Goal: Task Accomplishment & Management: Complete application form

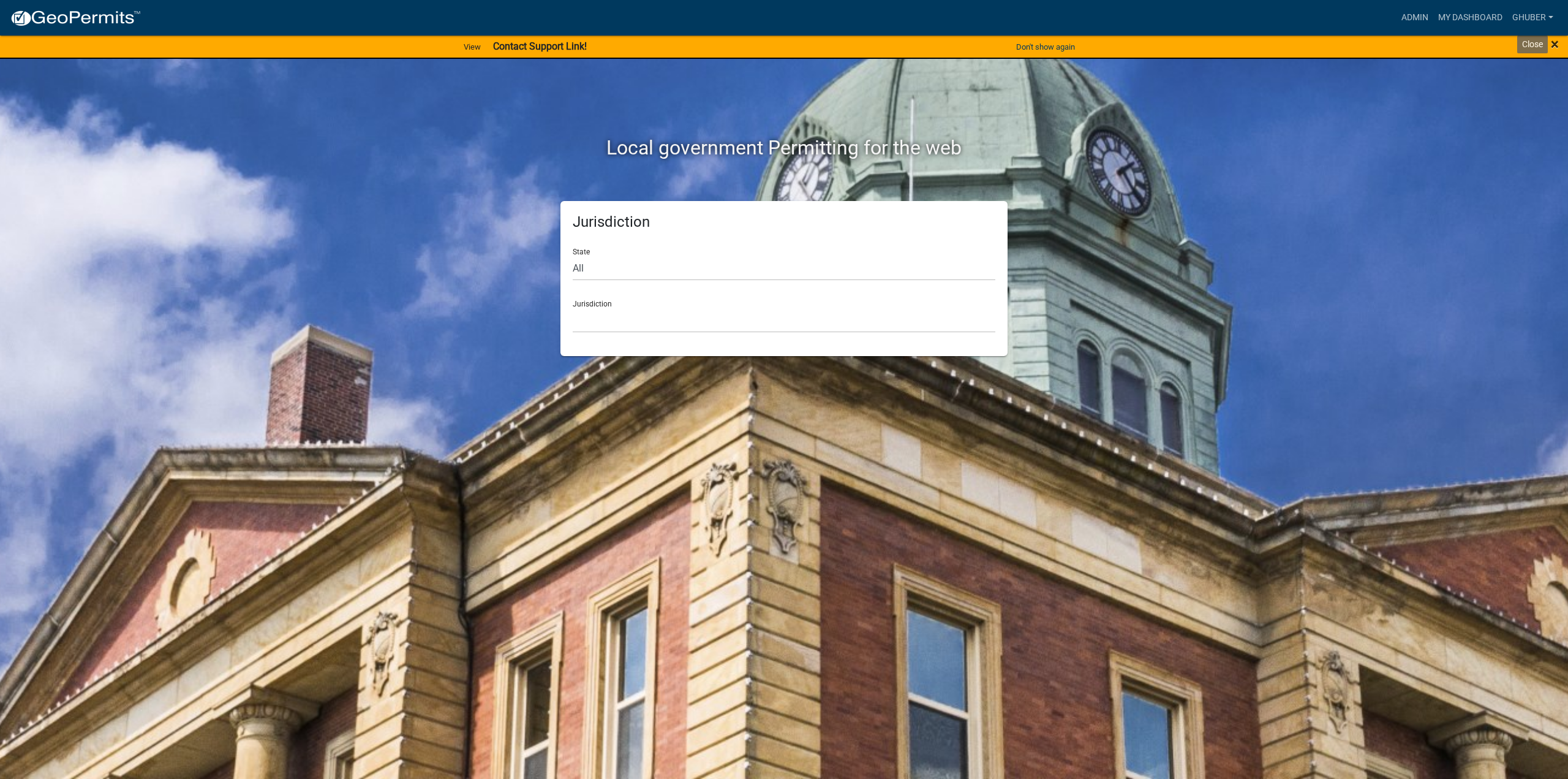
click at [1558, 48] on span "×" at bounding box center [1554, 44] width 8 height 18
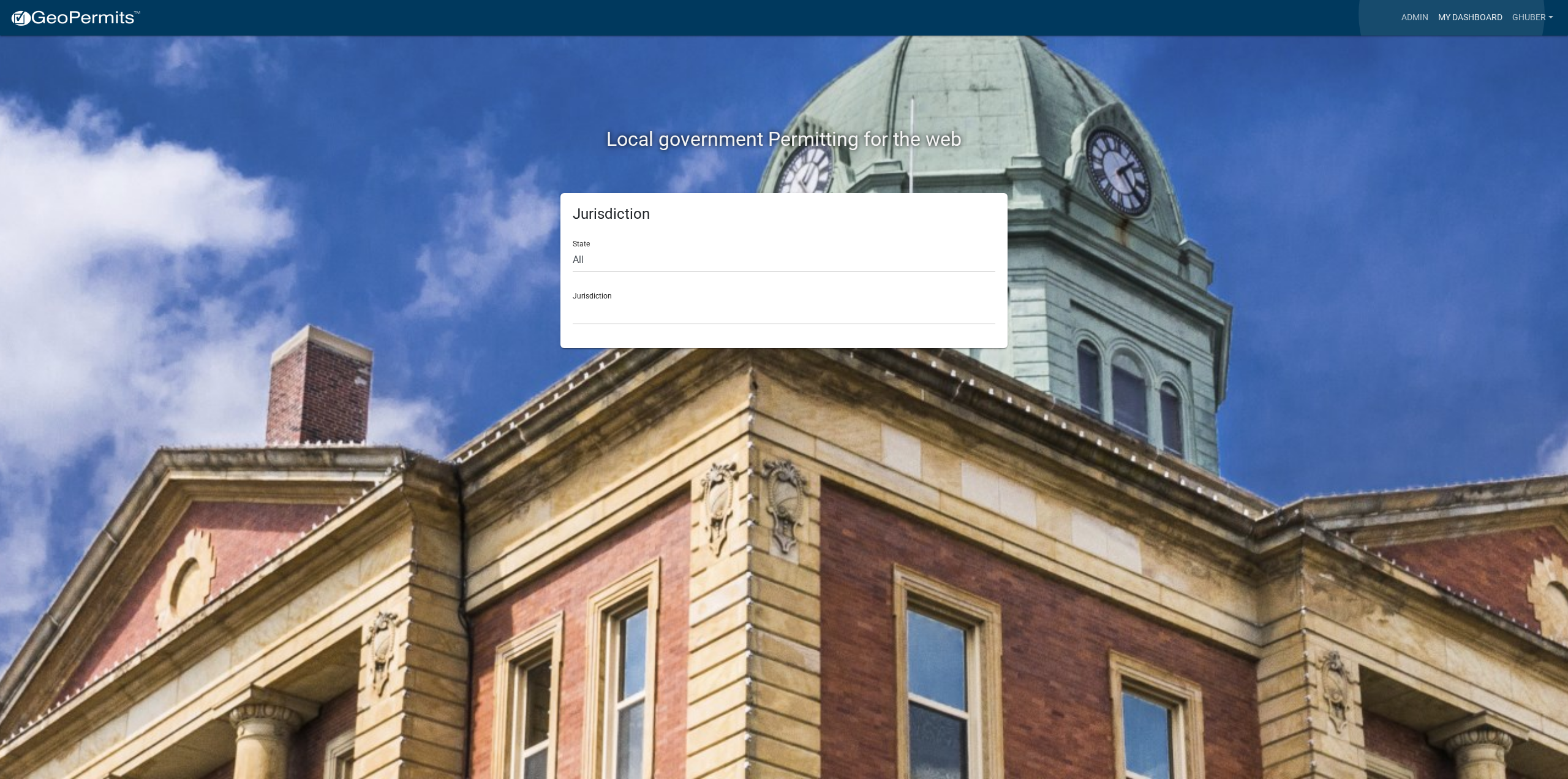
click at [1451, 14] on link "My Dashboard" at bounding box center [1470, 18] width 74 height 23
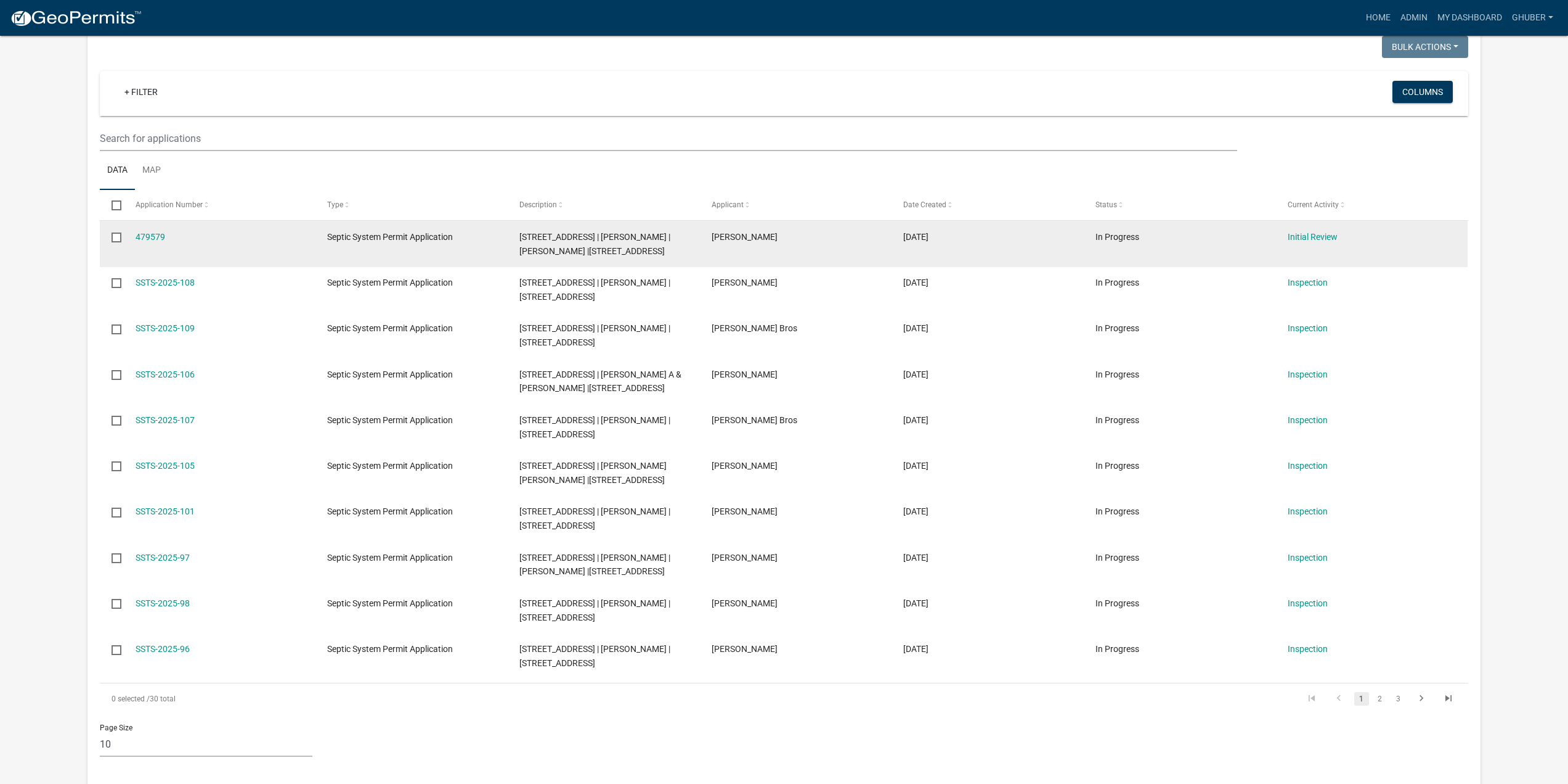
scroll to position [247, 0]
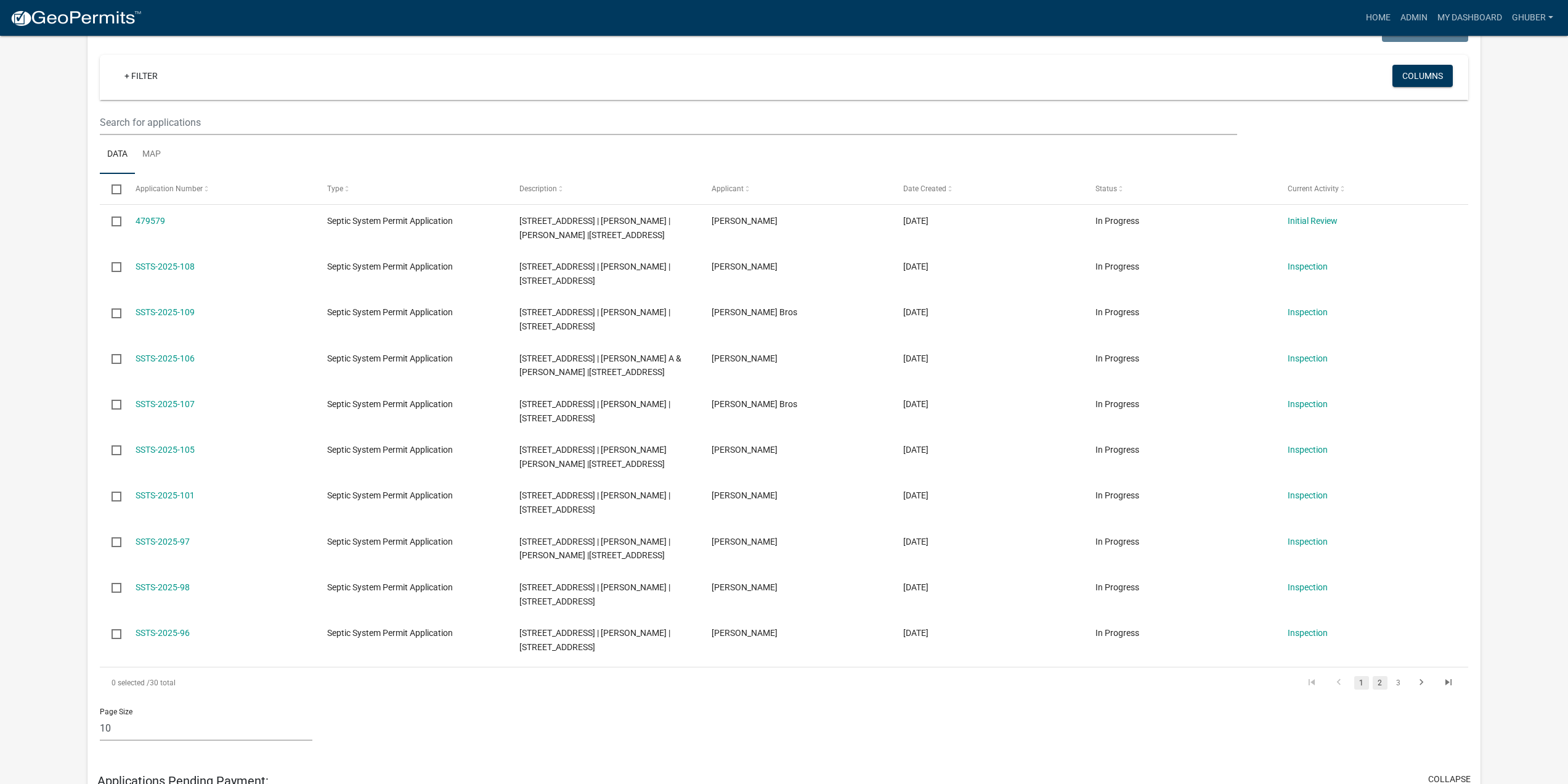
click at [1381, 689] on link "2" at bounding box center [1380, 683] width 15 height 14
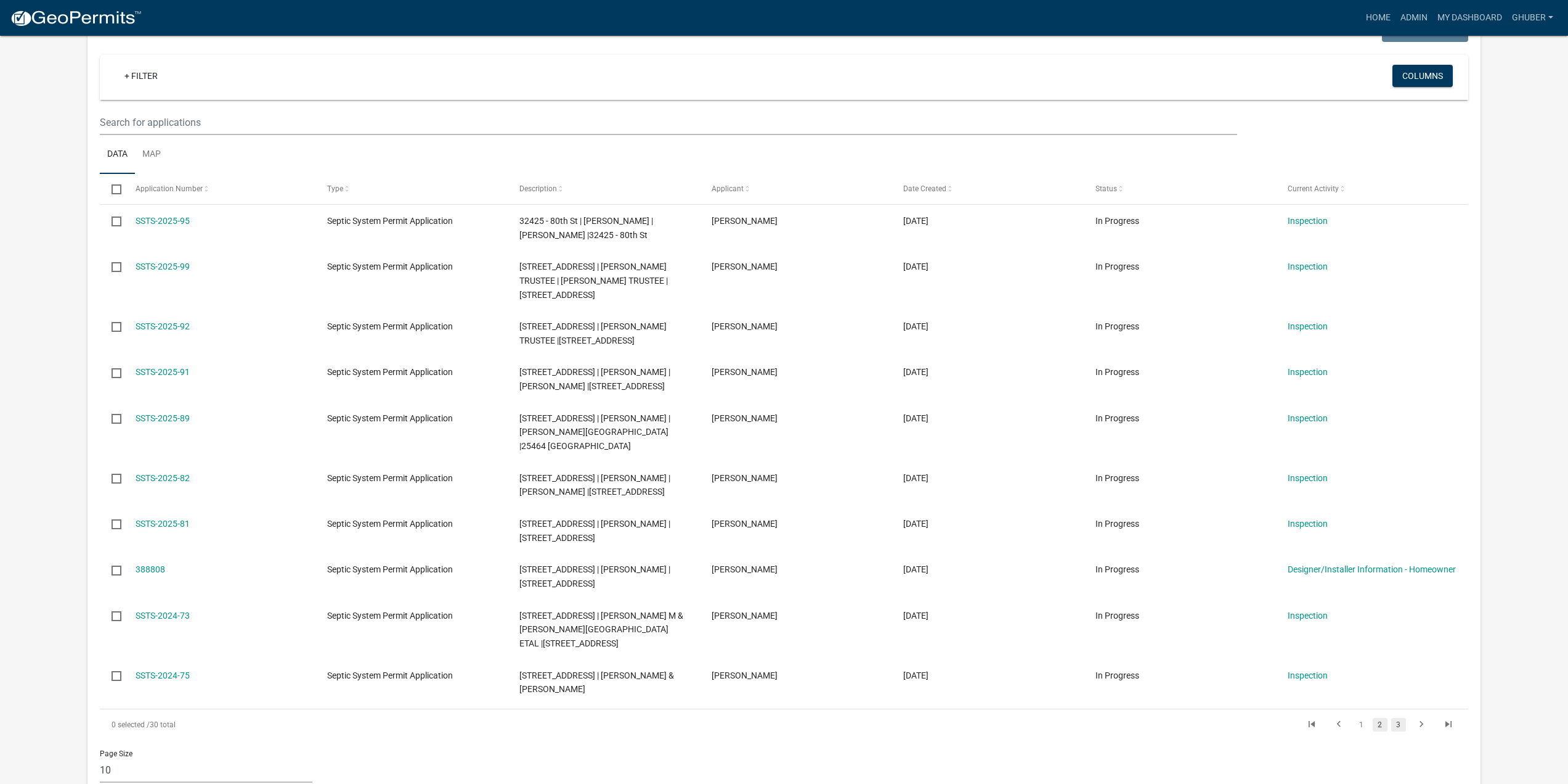
click at [1396, 717] on link "3" at bounding box center [1399, 724] width 15 height 14
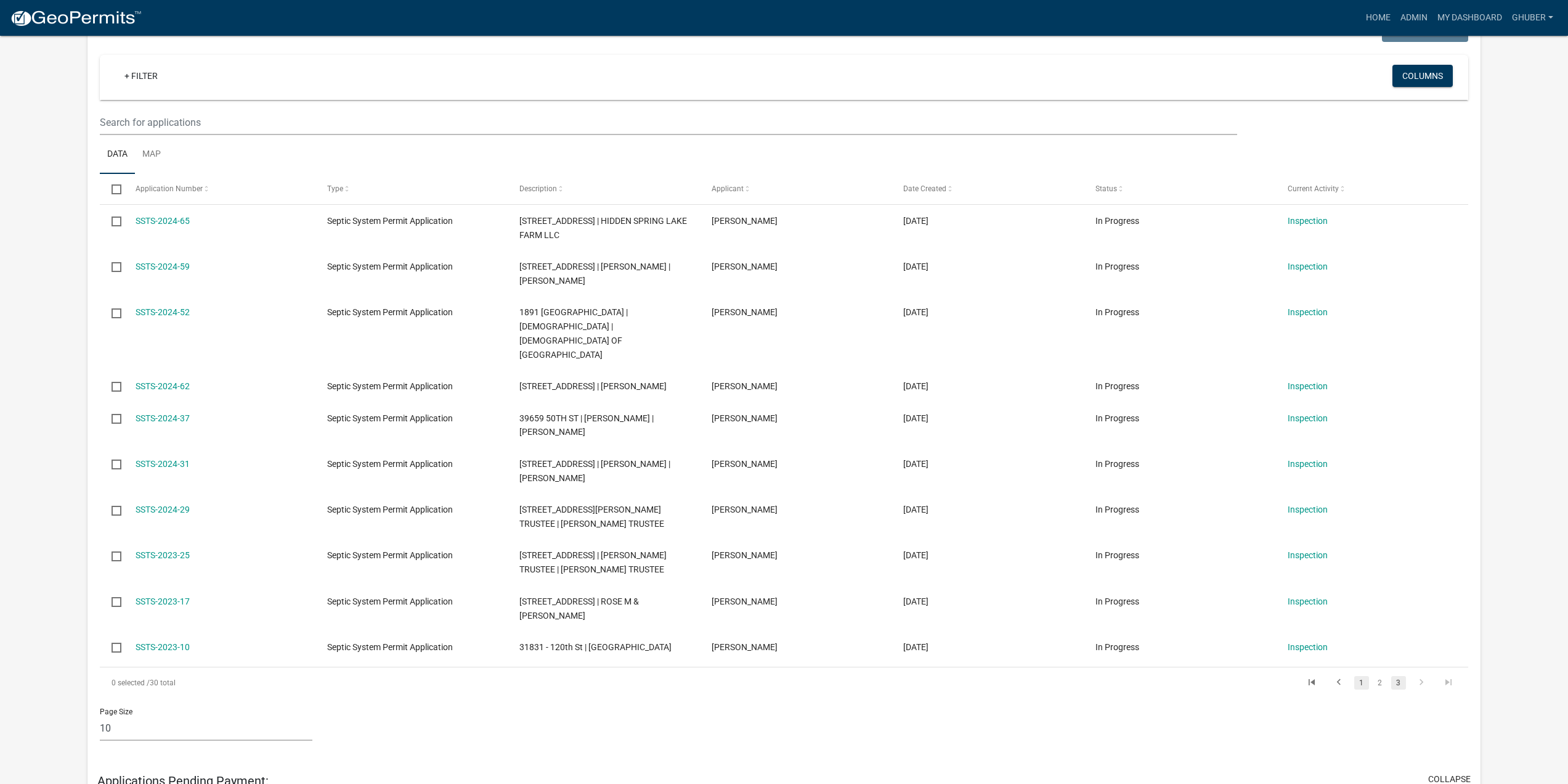
click at [1361, 676] on link "1" at bounding box center [1361, 683] width 15 height 14
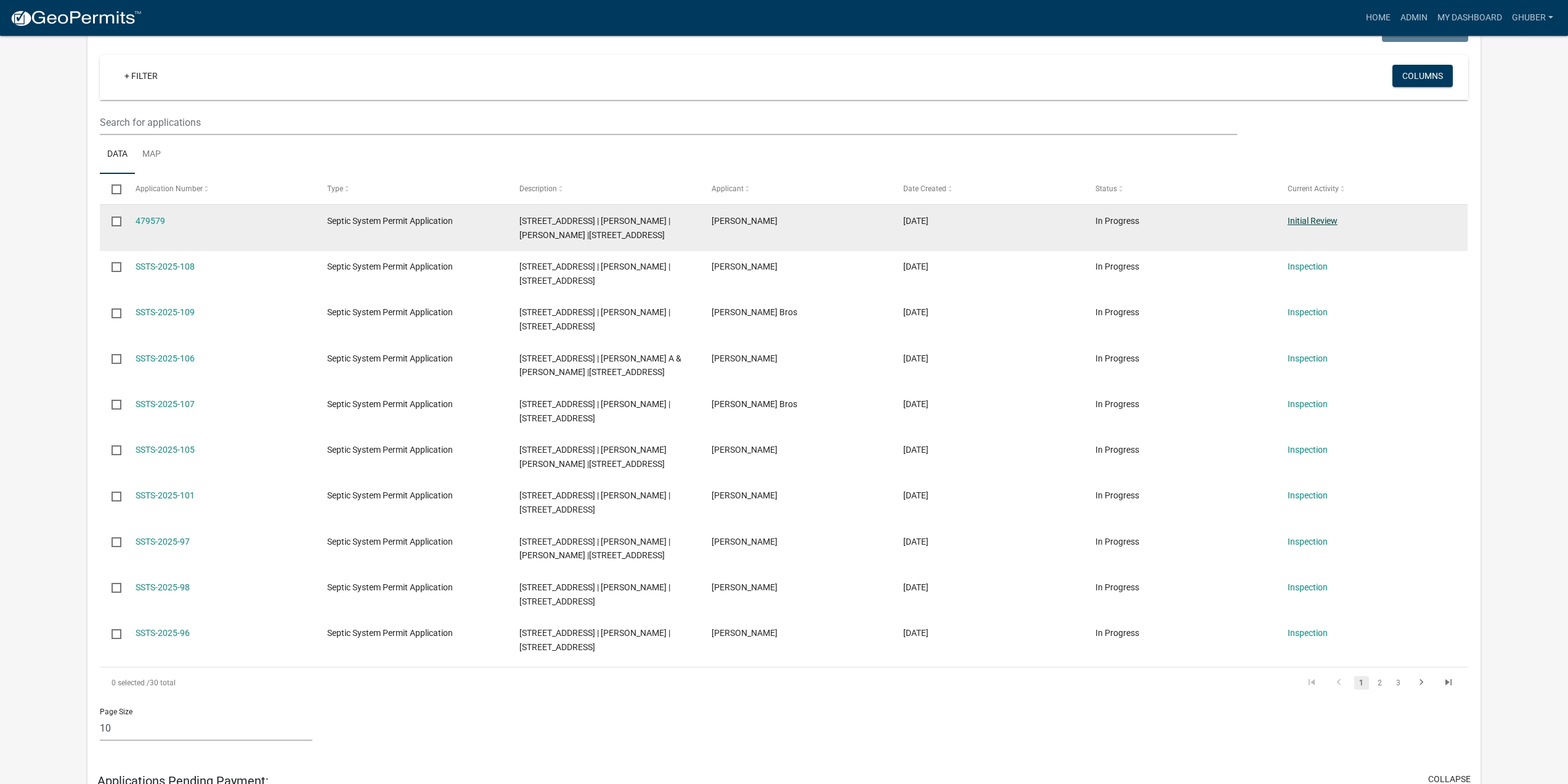
click at [1310, 221] on link "Initial Review" at bounding box center [1312, 220] width 50 height 10
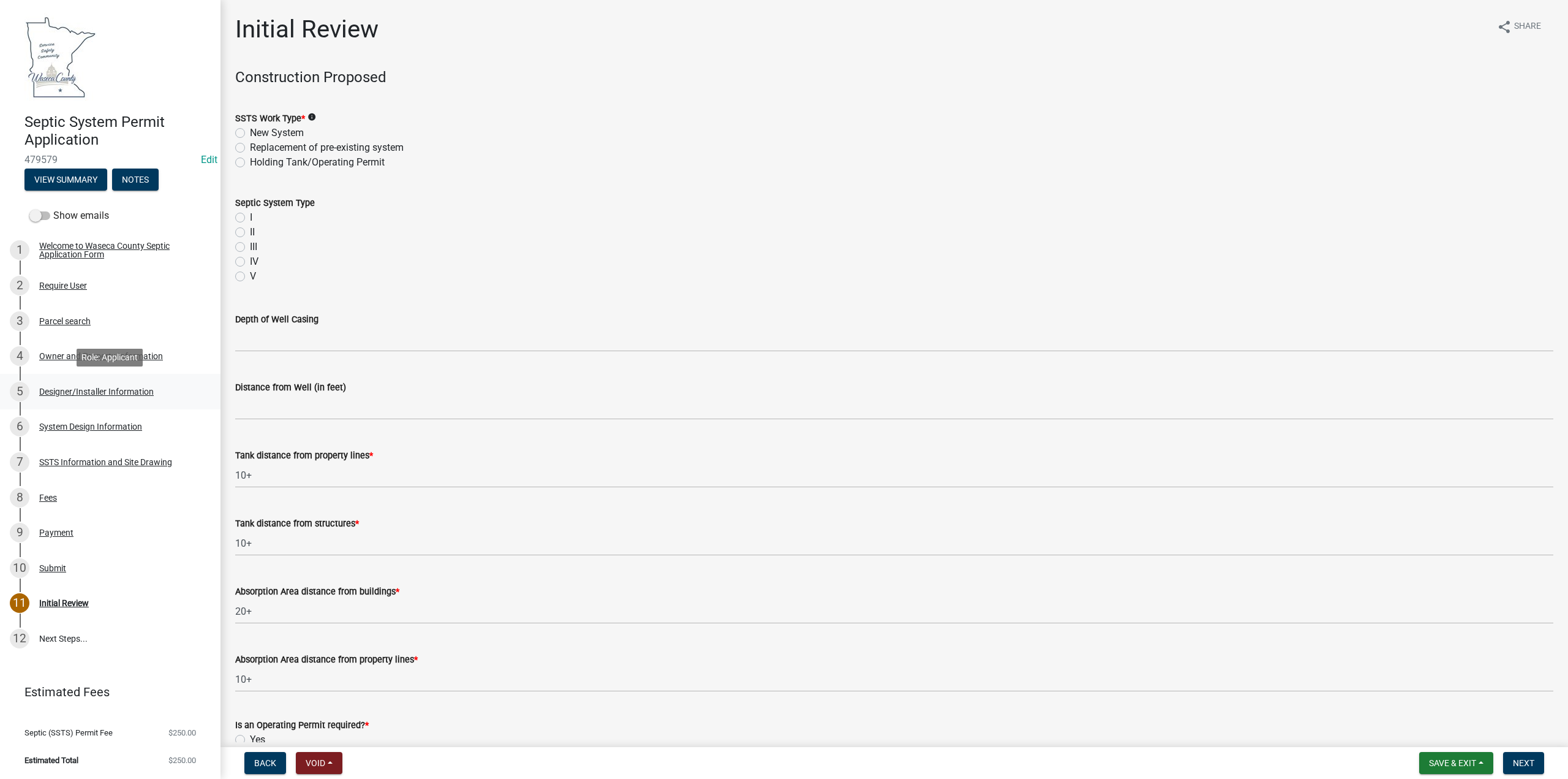
click at [98, 390] on div "Designer/Installer Information" at bounding box center [96, 391] width 115 height 9
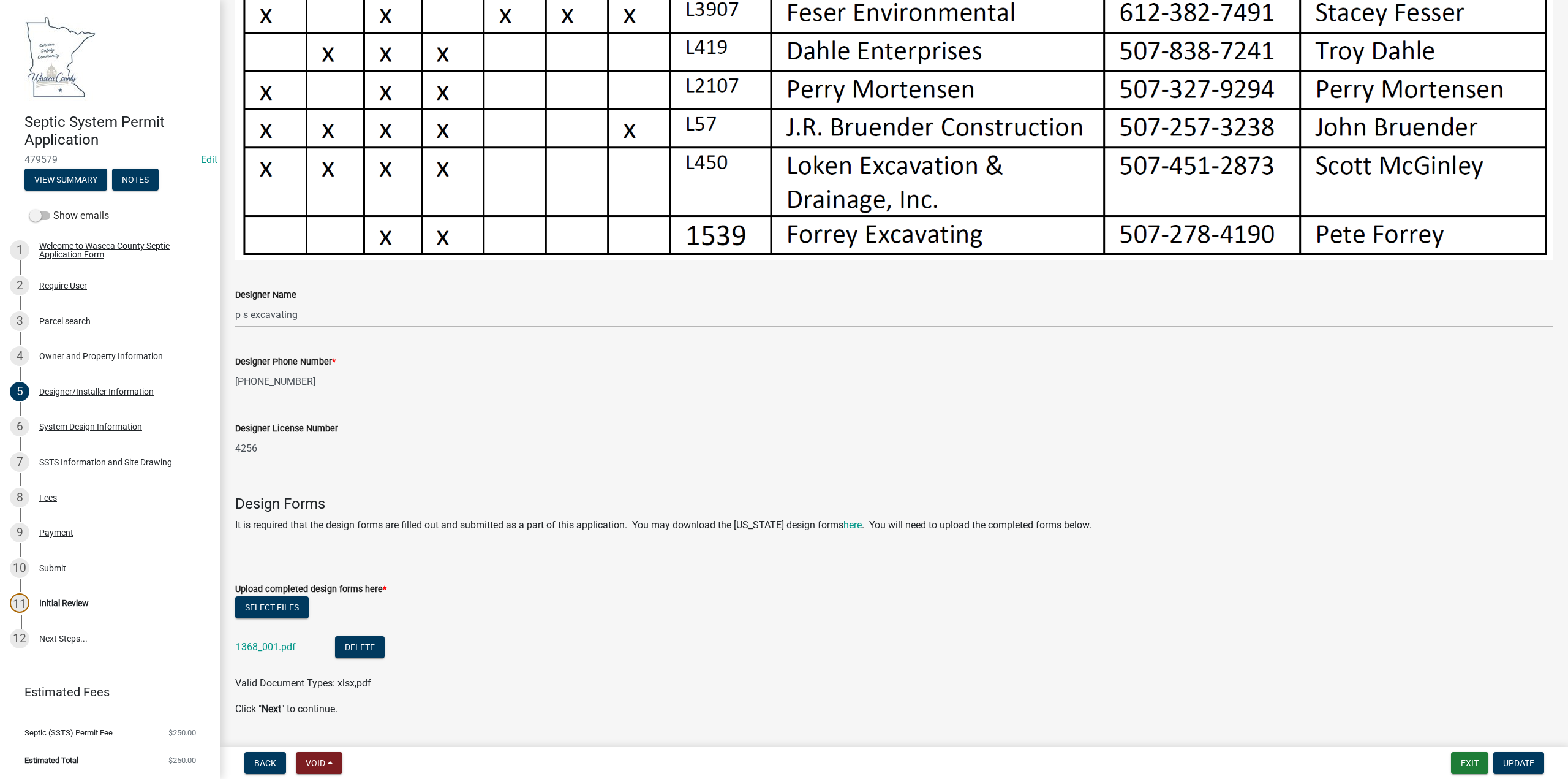
scroll to position [726, 0]
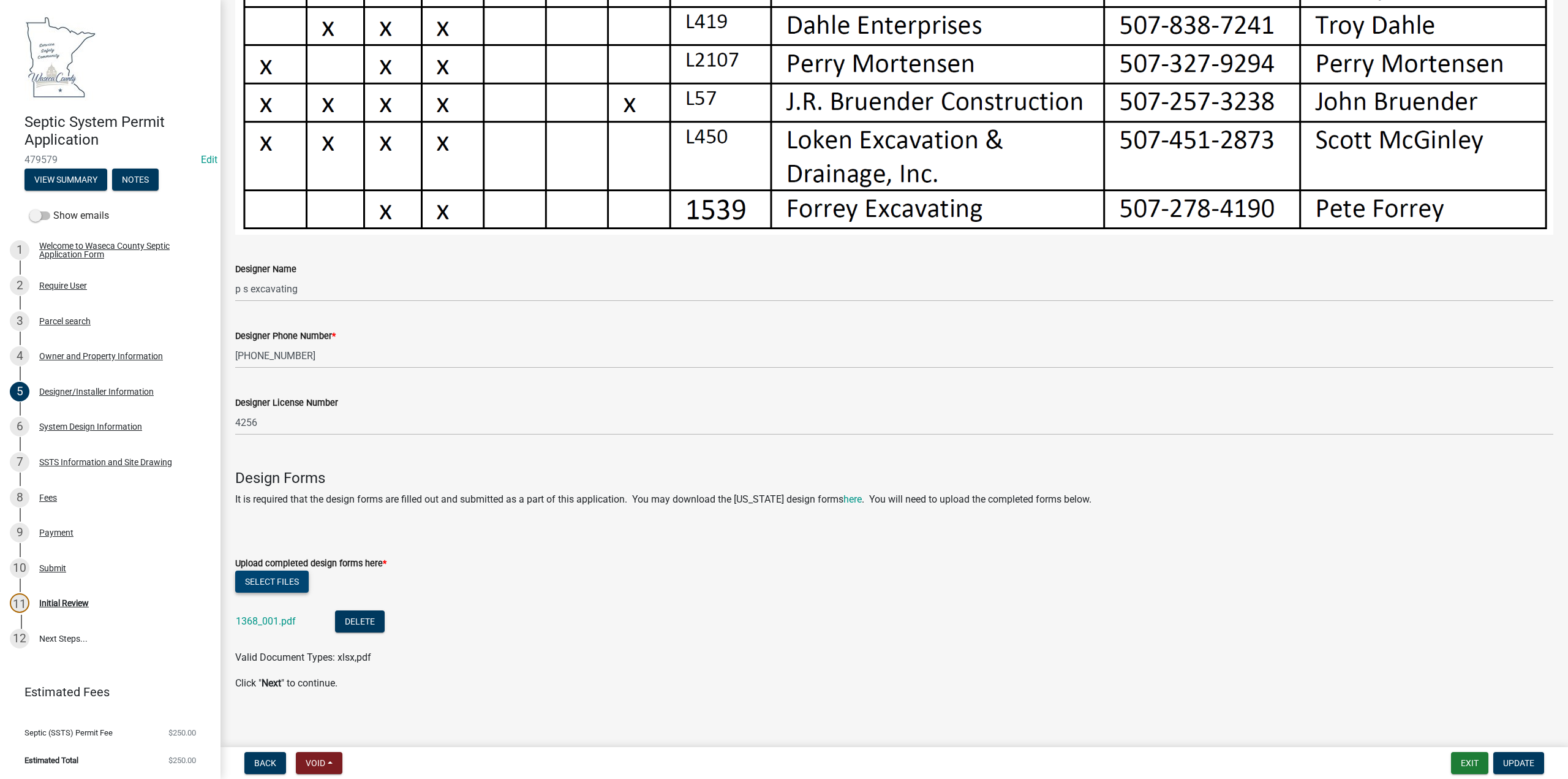
click at [263, 575] on button "Select files" at bounding box center [272, 581] width 73 height 22
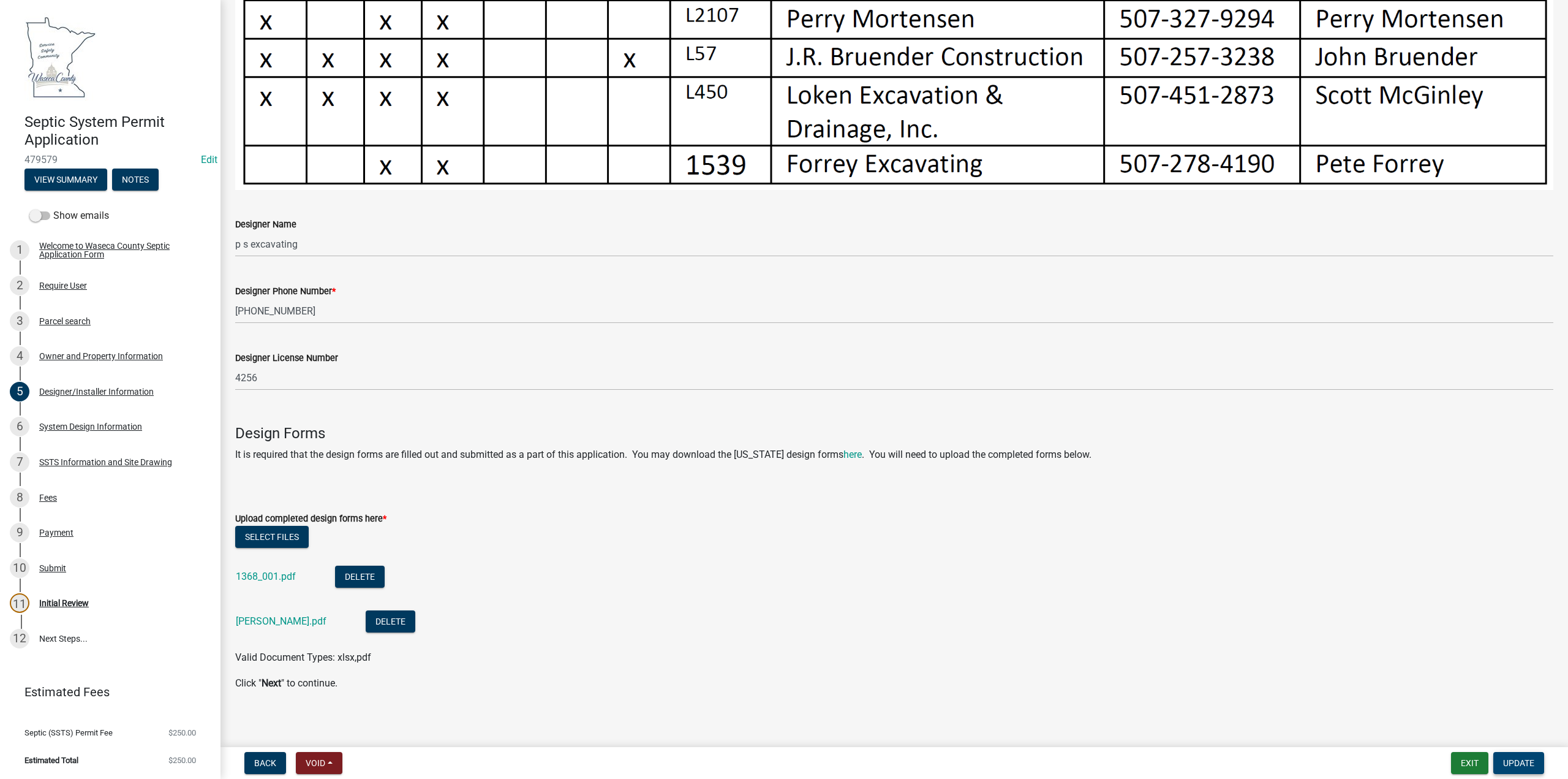
click at [1518, 760] on span "Update" at bounding box center [1518, 762] width 31 height 10
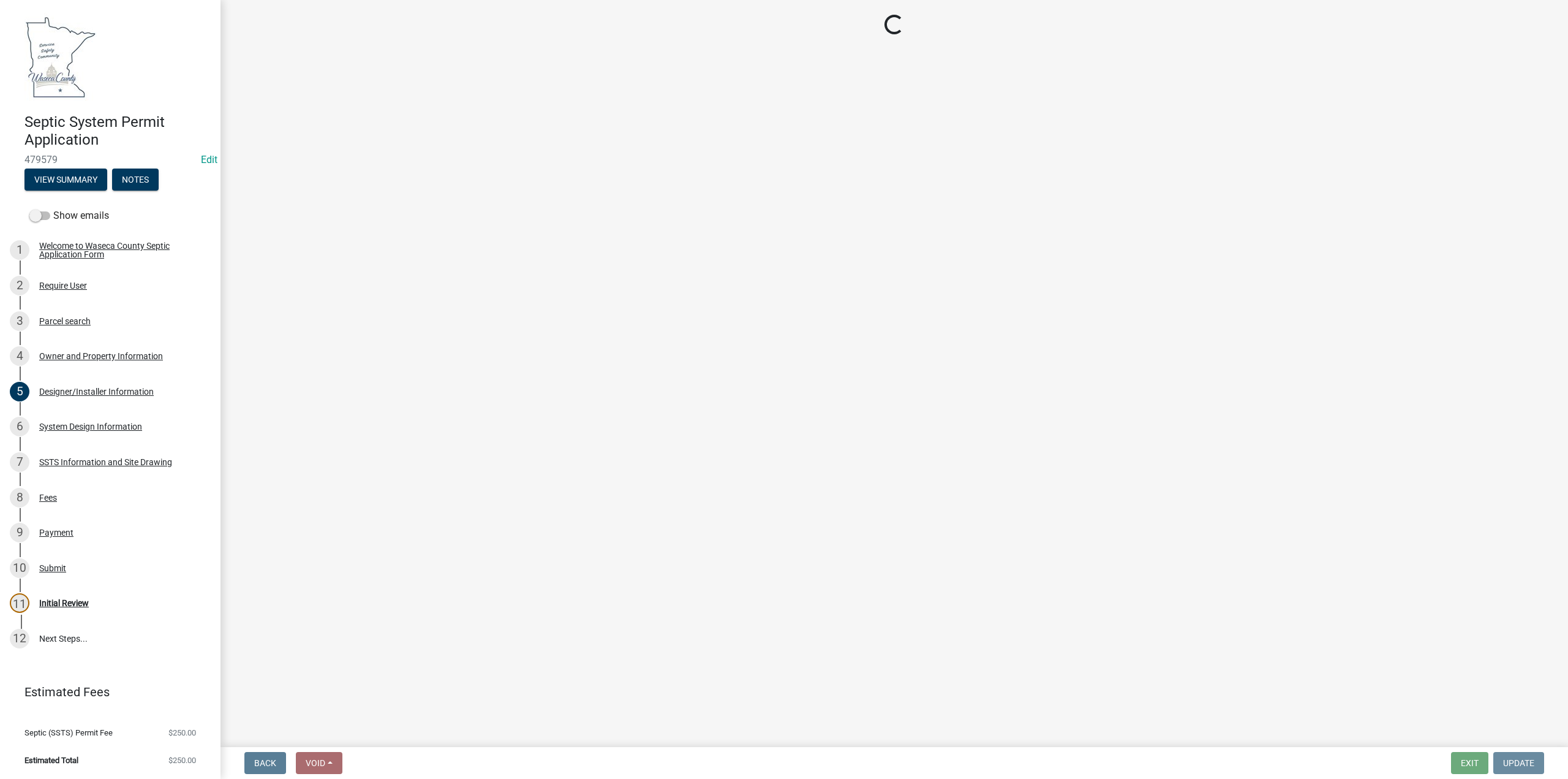
scroll to position [0, 0]
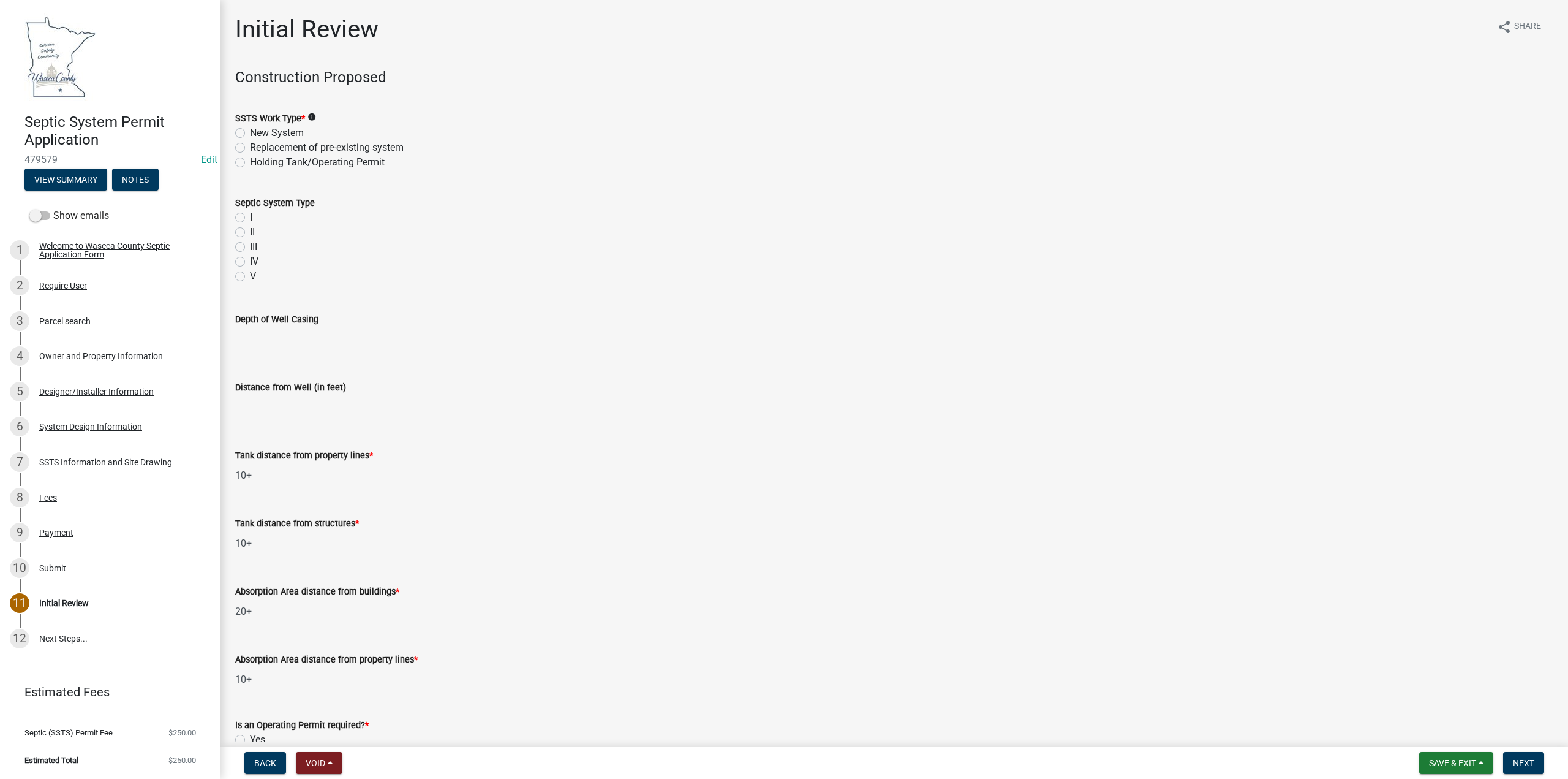
click at [250, 146] on label "Replacement of pre-existing system" at bounding box center [327, 147] width 154 height 15
click at [250, 146] on input "Replacement of pre-existing system" at bounding box center [254, 144] width 8 height 8
radio input "true"
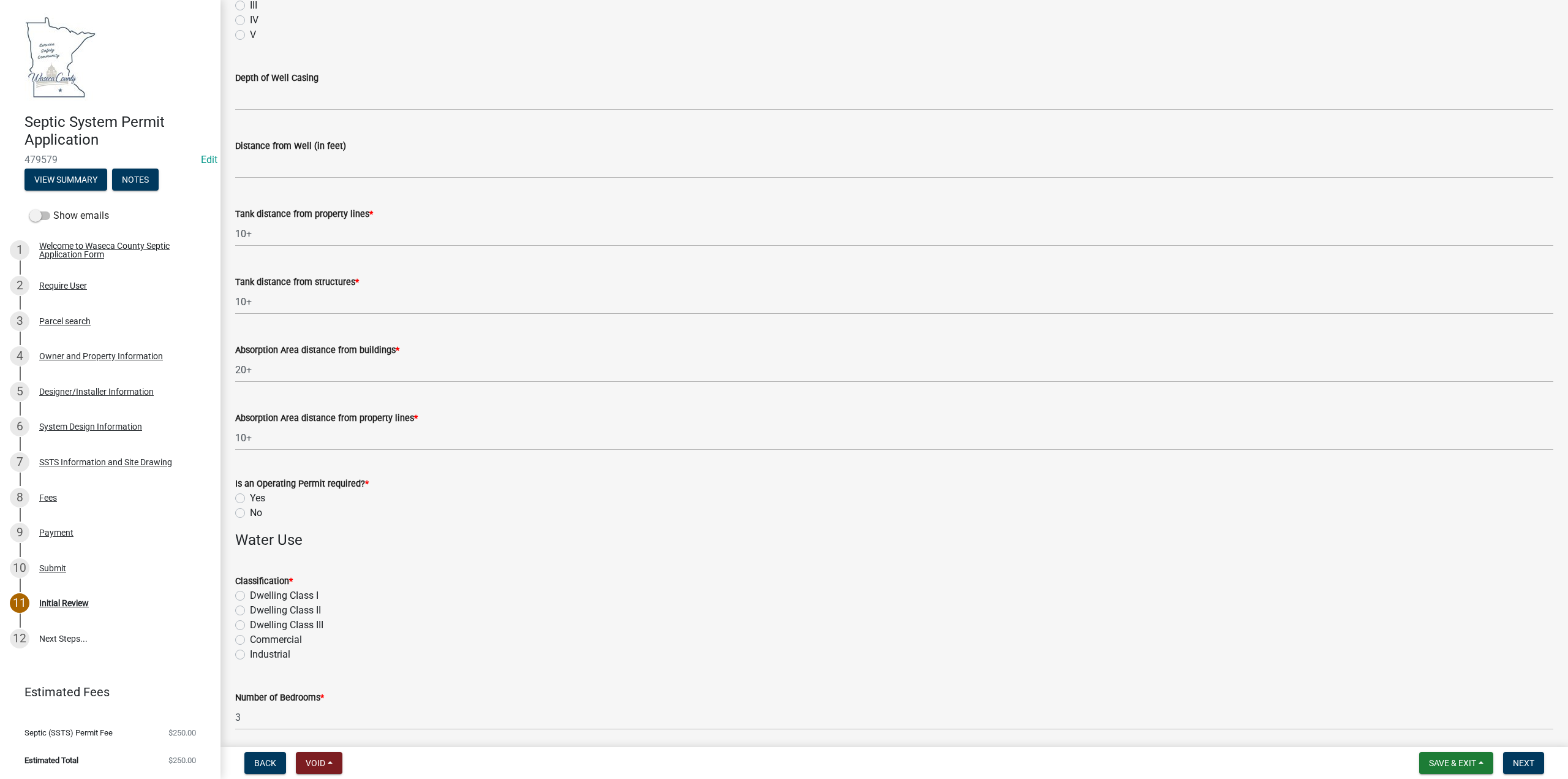
scroll to position [245, 0]
click at [250, 509] on label "No" at bounding box center [256, 508] width 13 height 15
click at [250, 509] on input "No" at bounding box center [254, 505] width 8 height 8
radio input "true"
click at [250, 589] on label "Dwelling CIass I" at bounding box center [284, 591] width 68 height 15
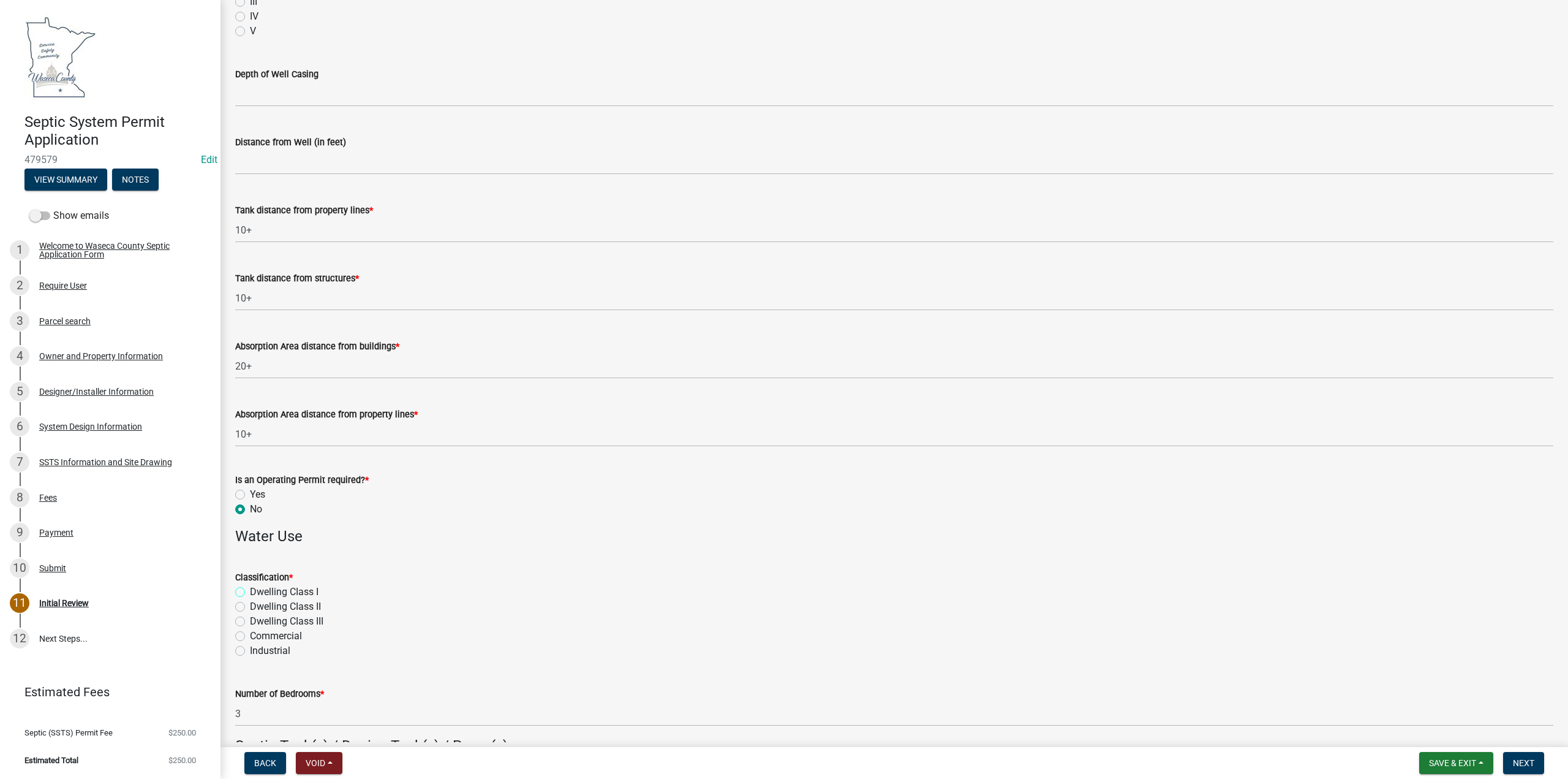
click at [250, 589] on input "Dwelling CIass I" at bounding box center [254, 588] width 8 height 8
radio input "true"
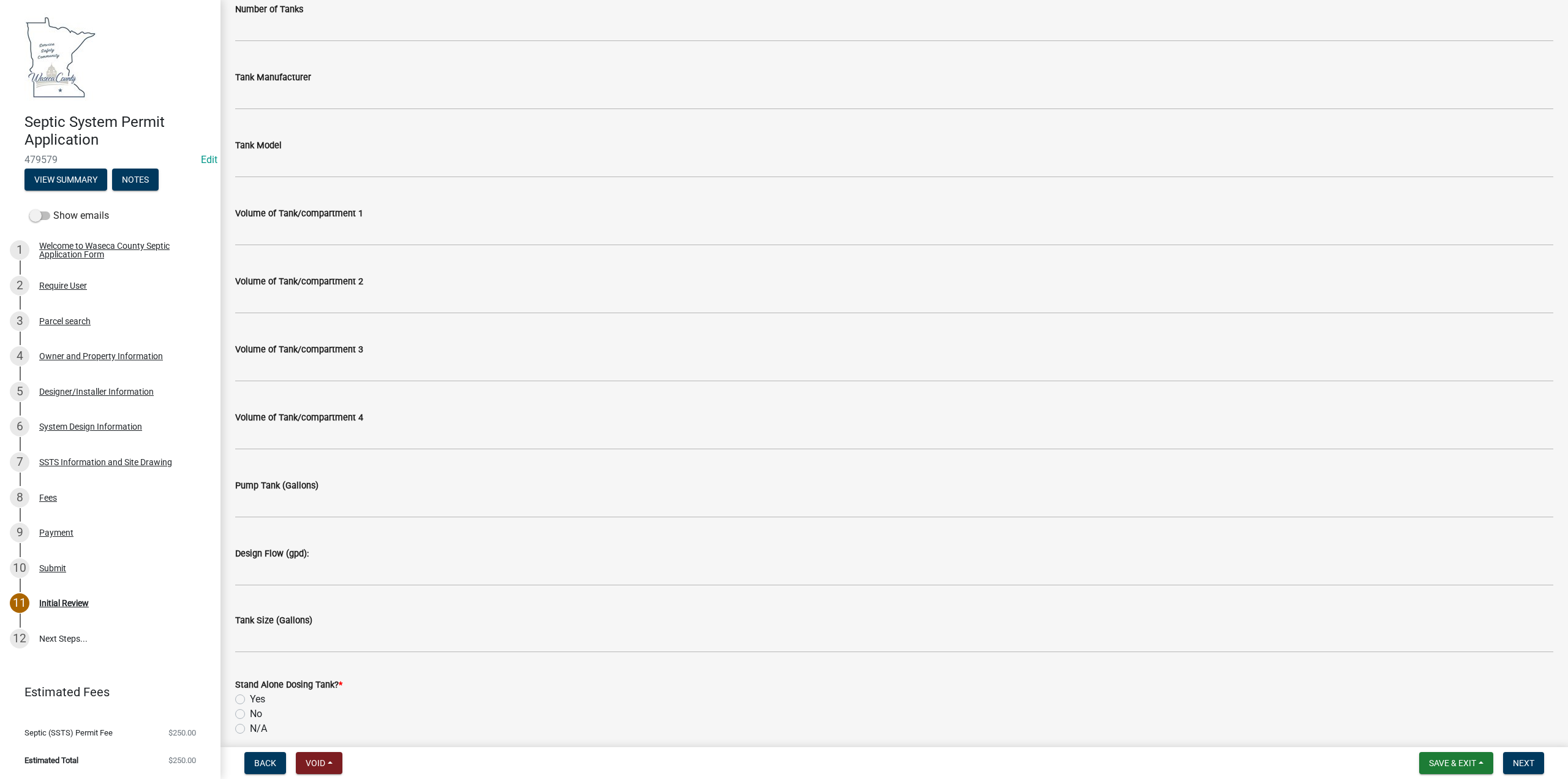
scroll to position [1102, 0]
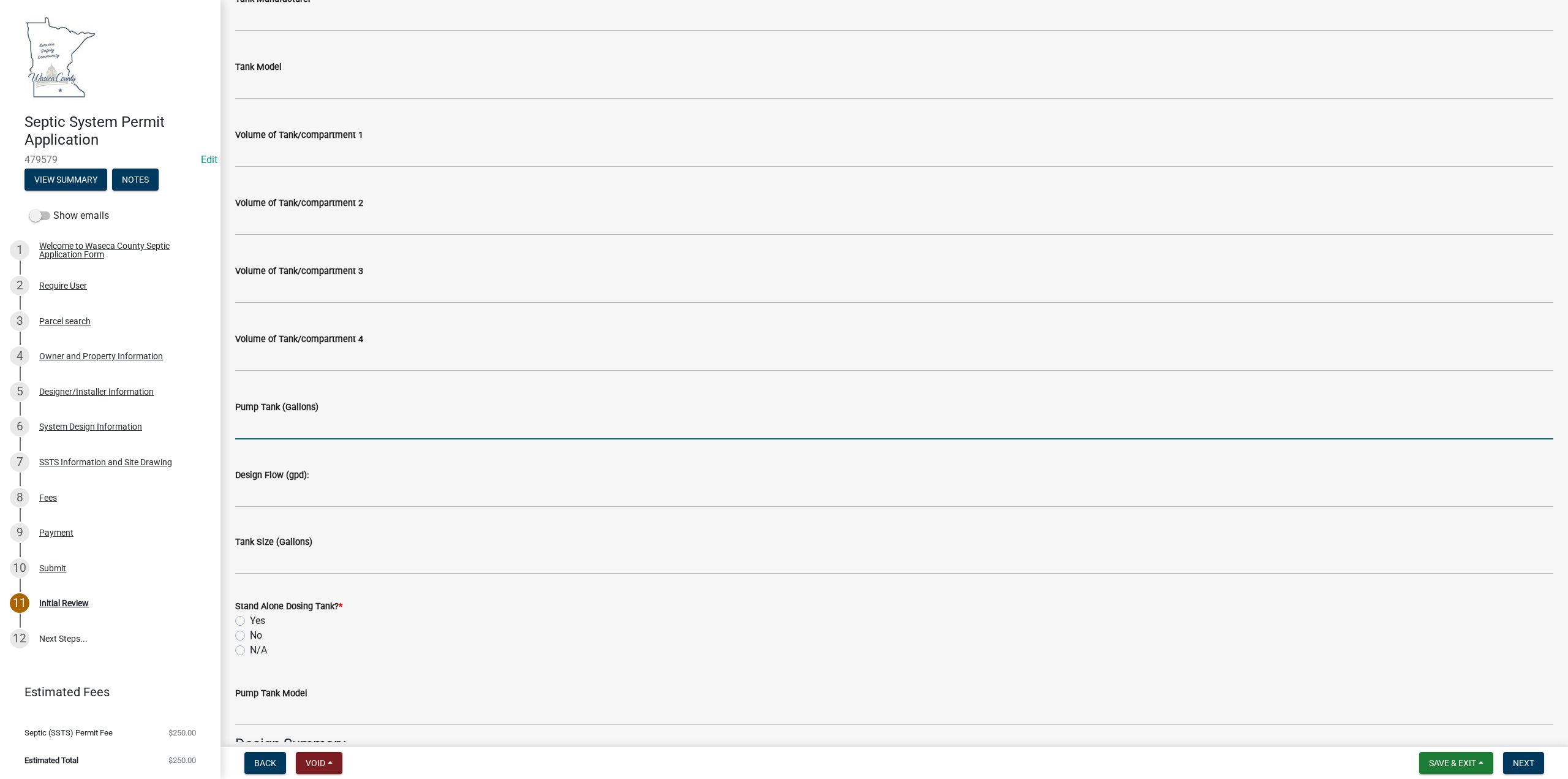
click at [288, 426] on input "Pump Tank (Gallons)" at bounding box center [894, 427] width 1318 height 25
type input "500"
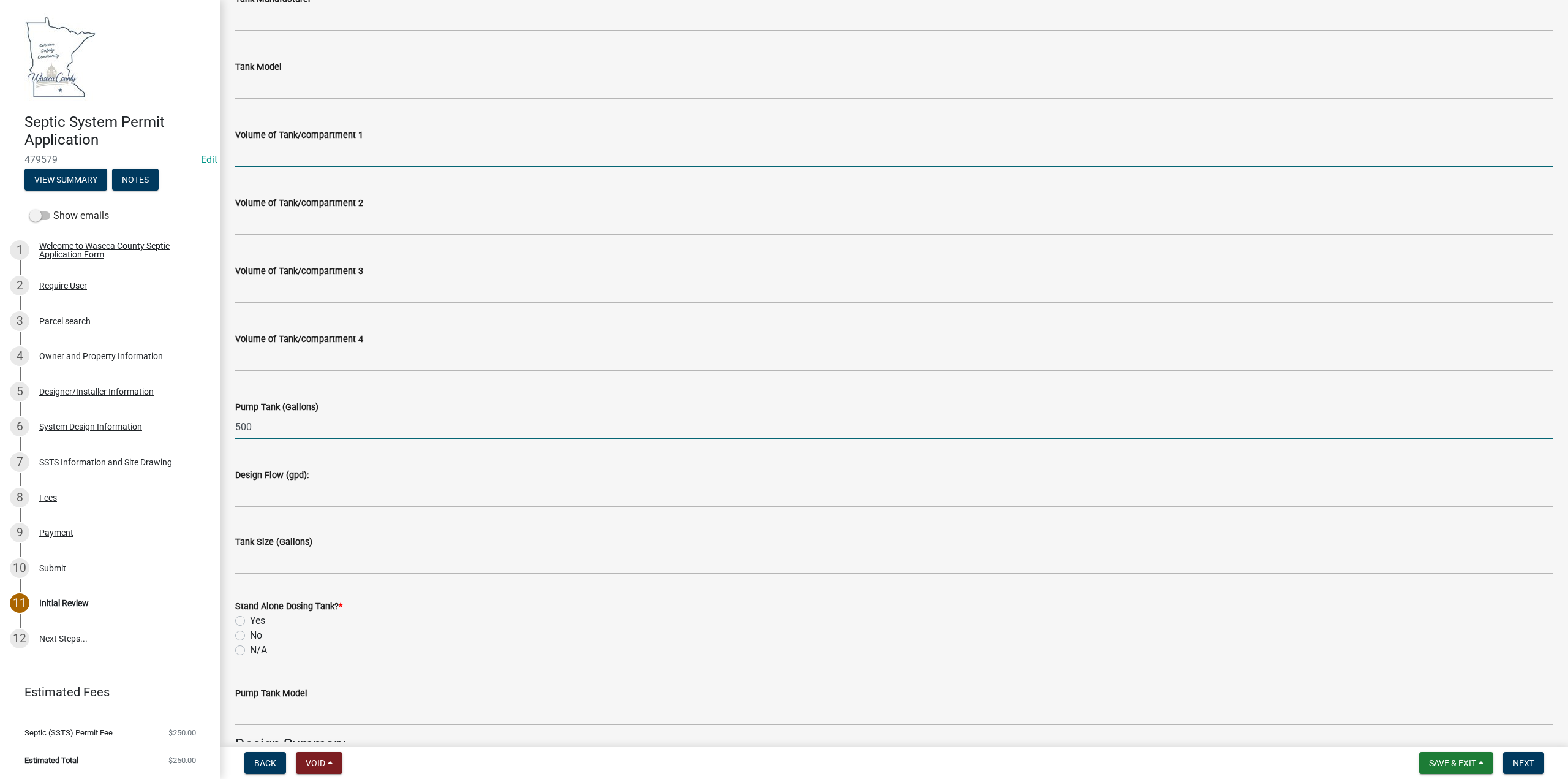
click at [268, 155] on input "Volume of Tank/compartment 1" at bounding box center [894, 155] width 1318 height 25
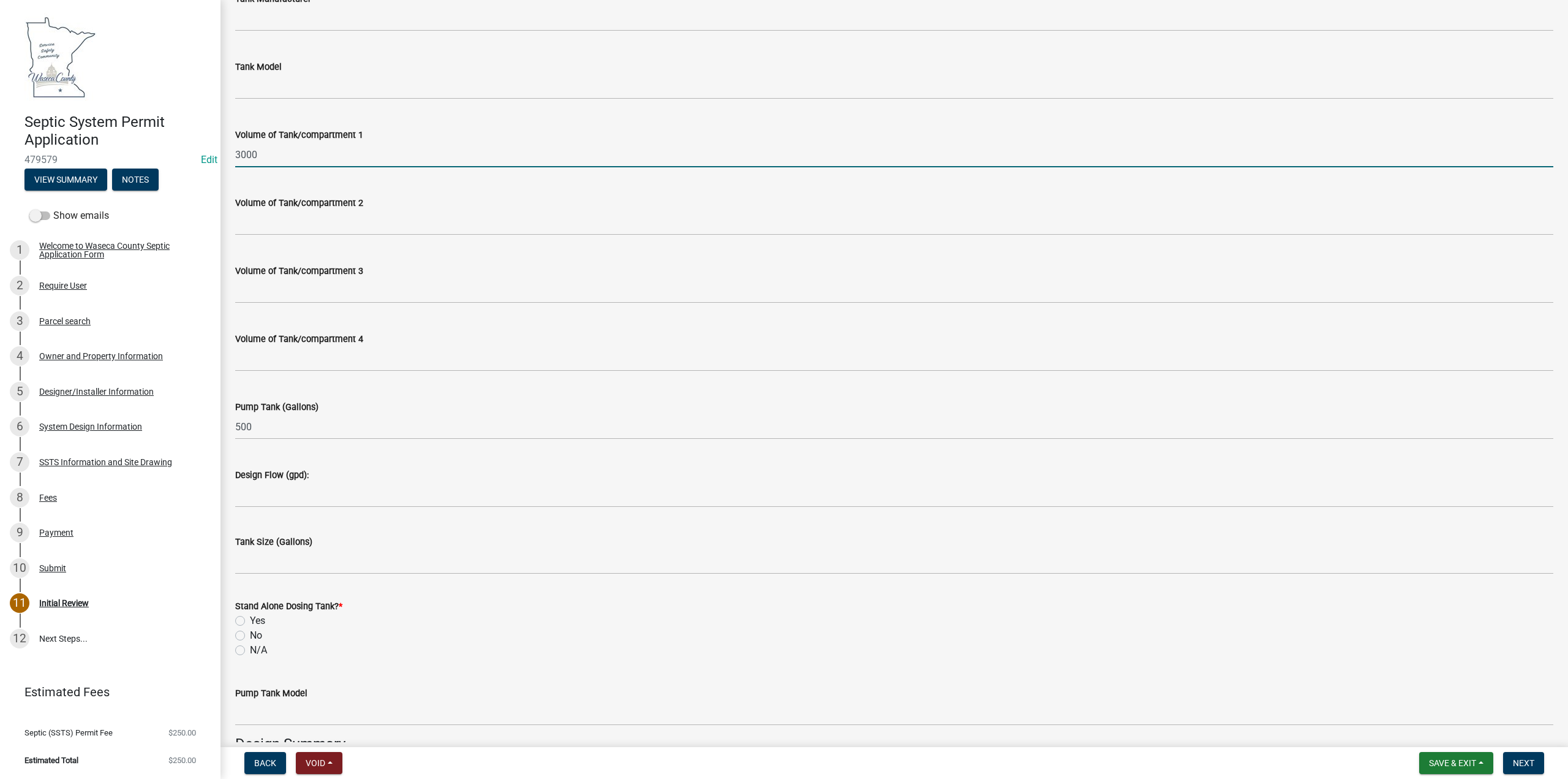
type input "3000"
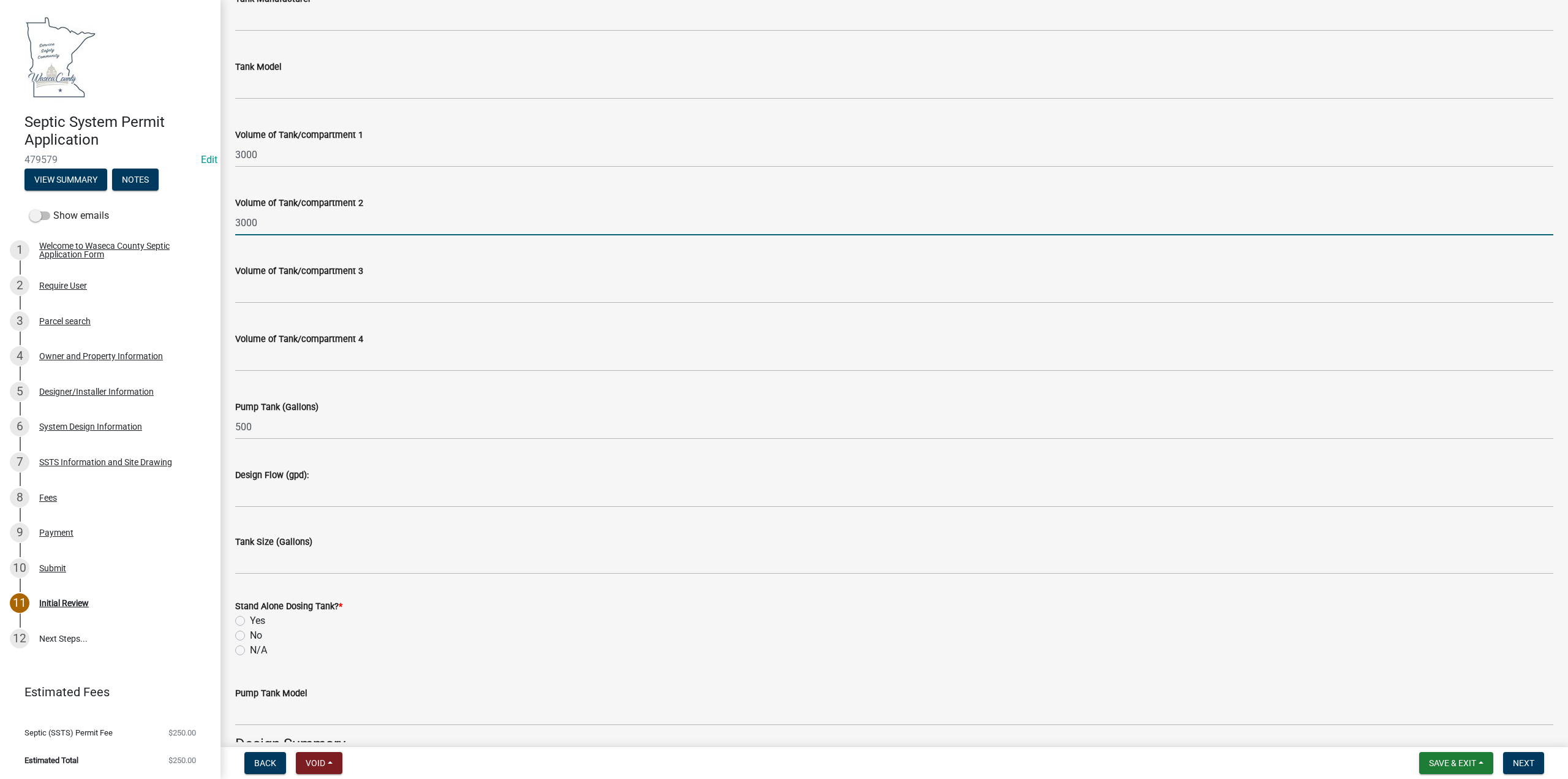
type input "3000"
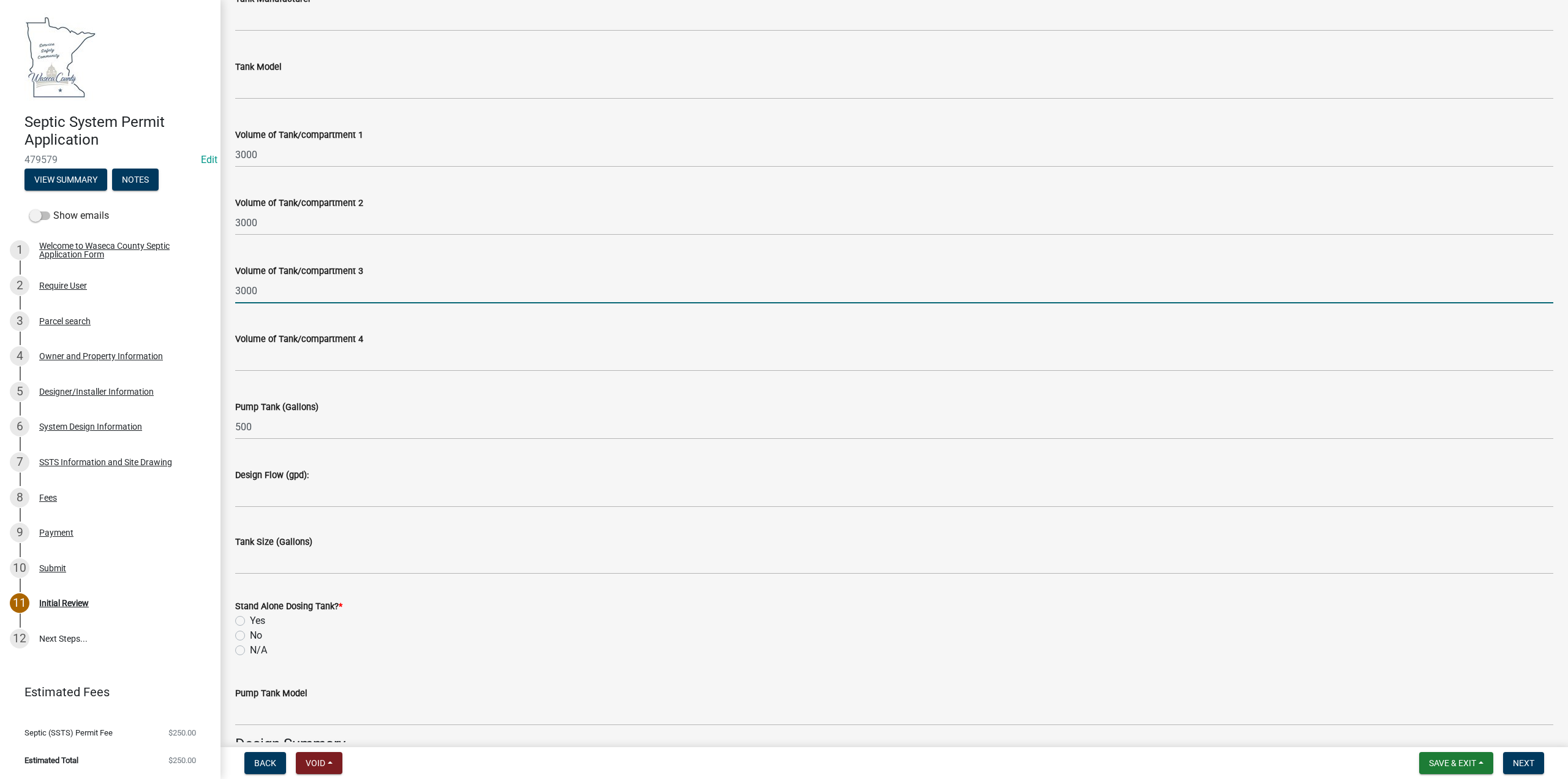
type input "3000"
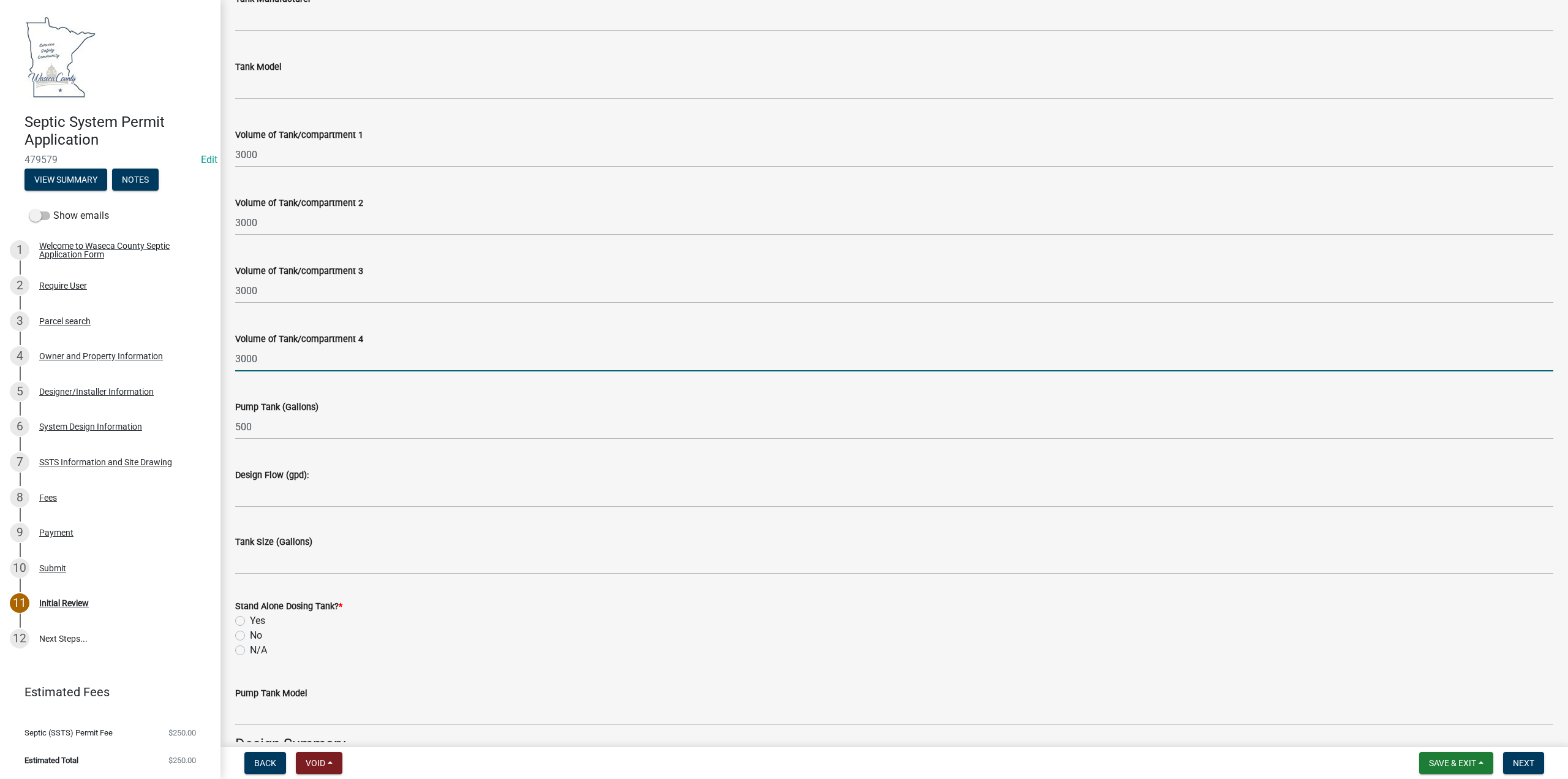
type input "3000"
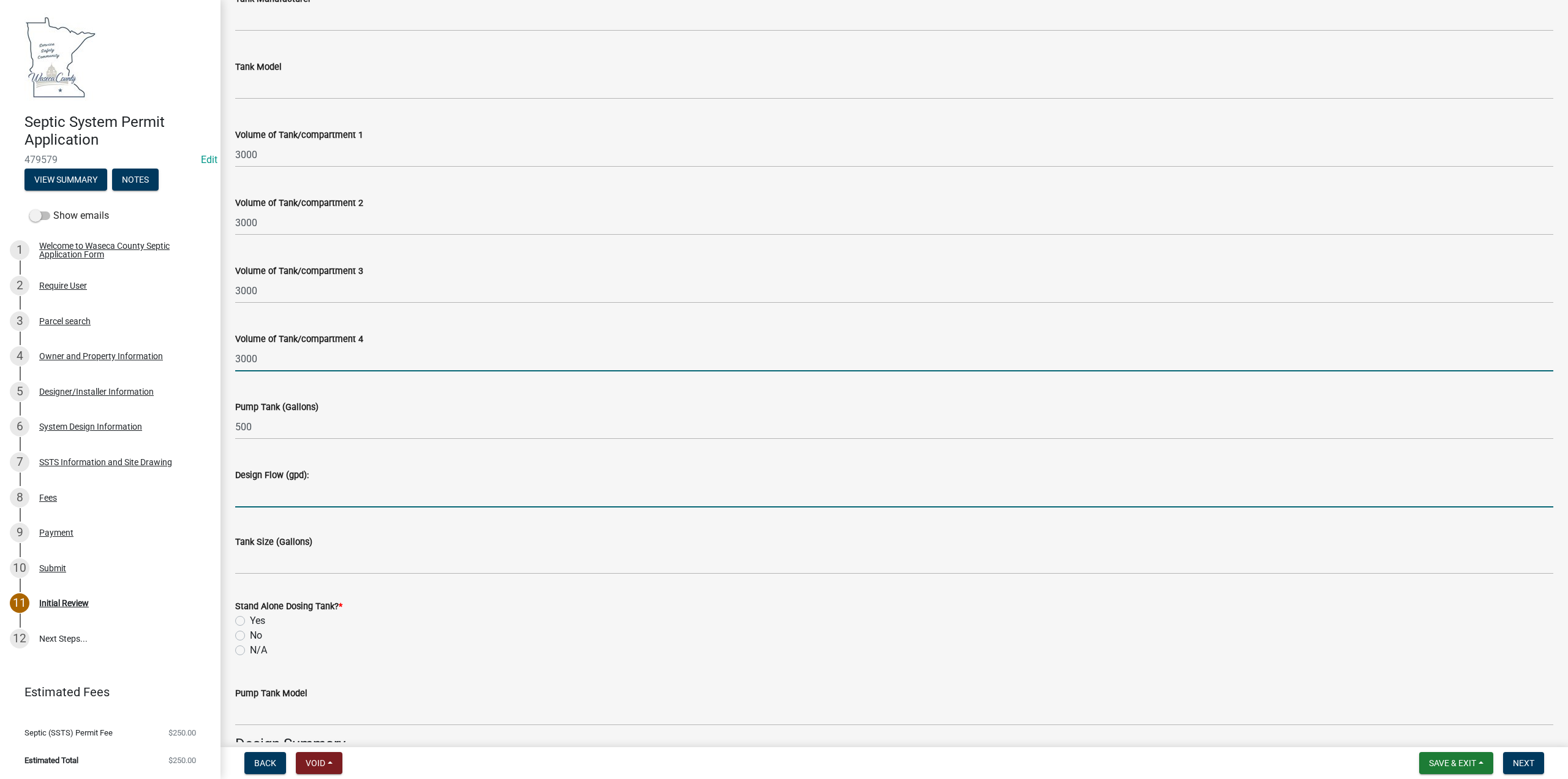
click at [273, 493] on input "Design Flow (gpd):" at bounding box center [894, 495] width 1318 height 25
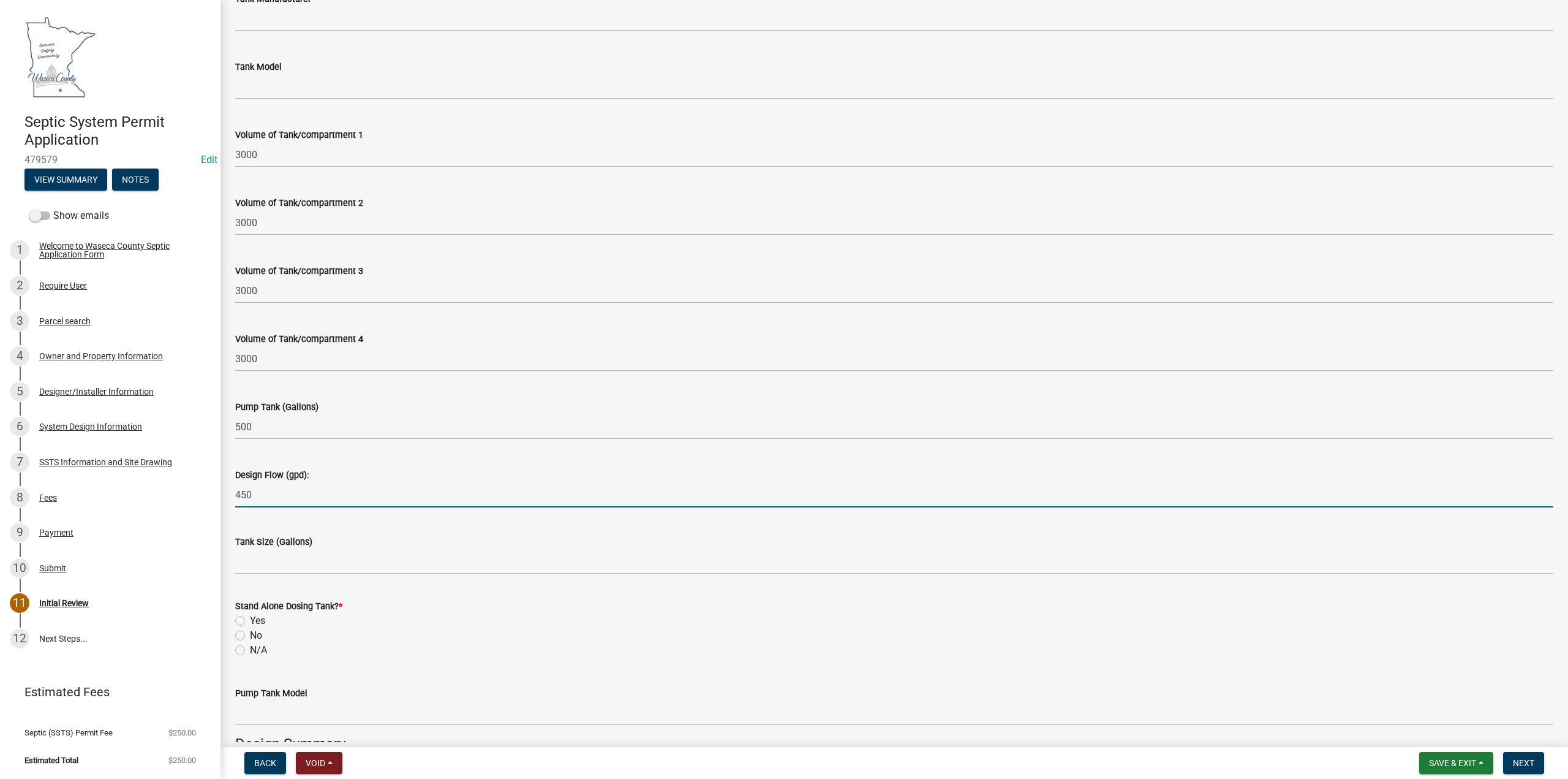
type input "450"
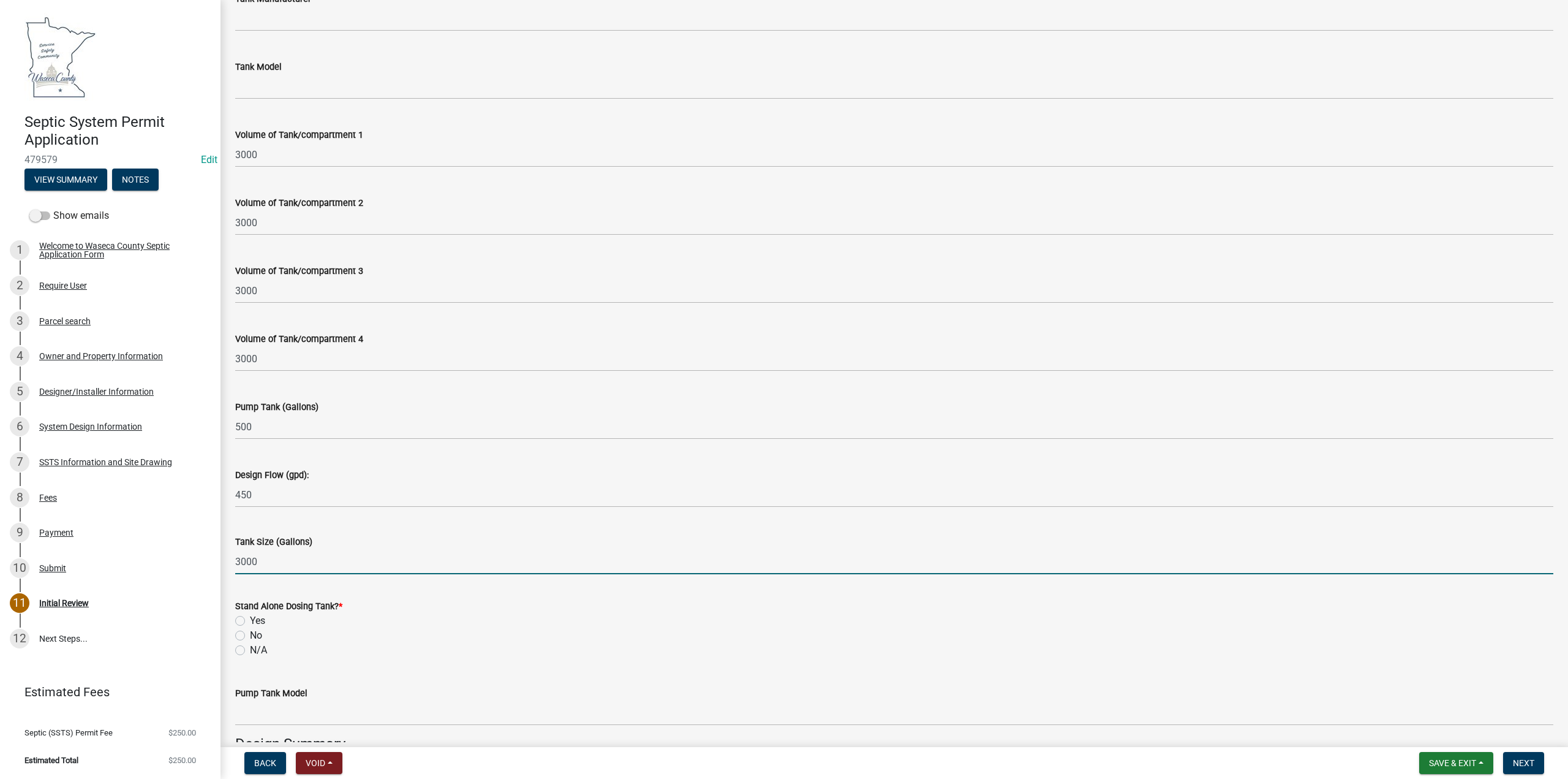
type input "3000"
click at [250, 622] on label "Yes" at bounding box center [258, 620] width 16 height 15
click at [250, 621] on input "Yes" at bounding box center [254, 617] width 8 height 8
radio input "true"
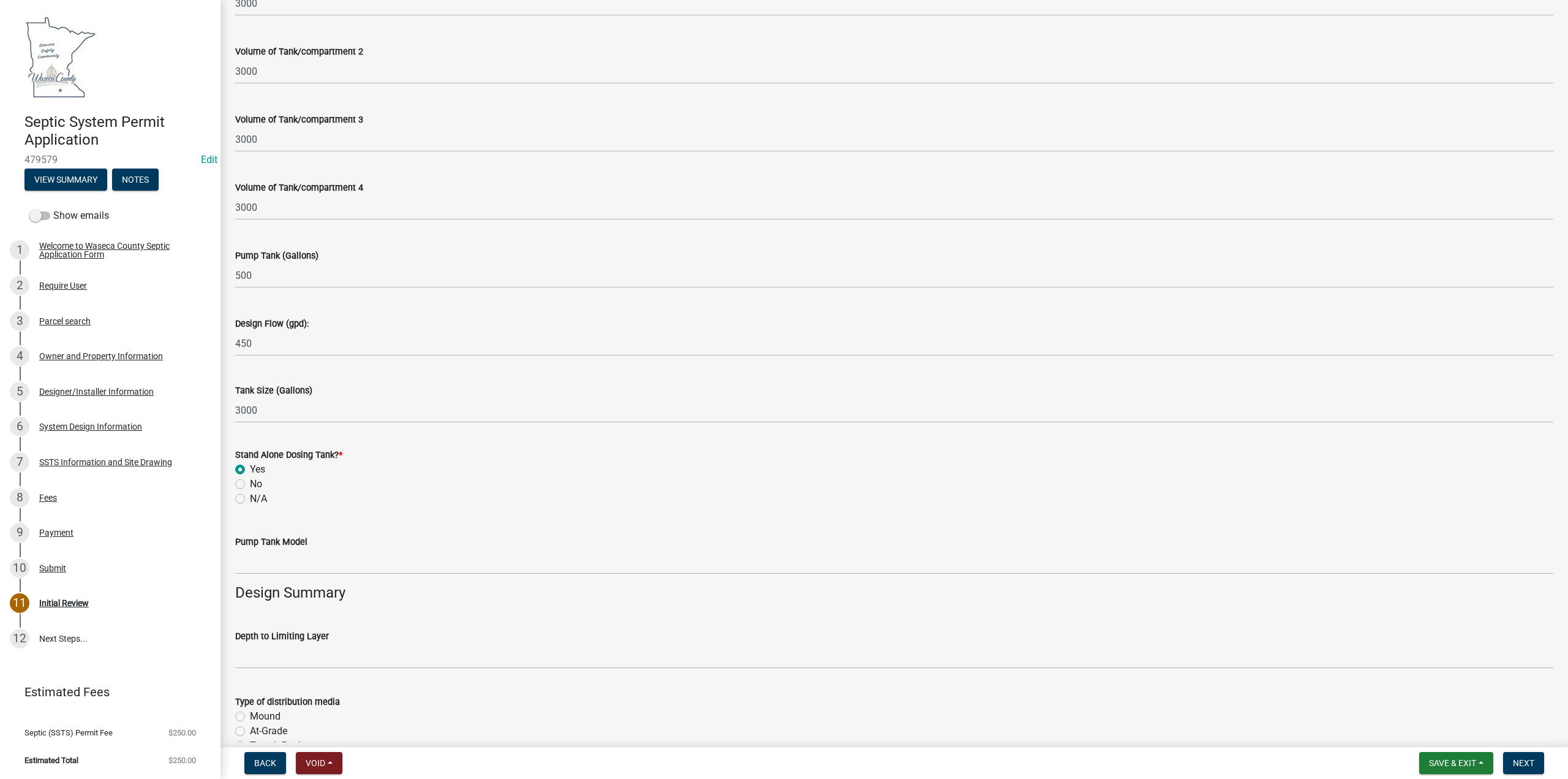
scroll to position [1348, 0]
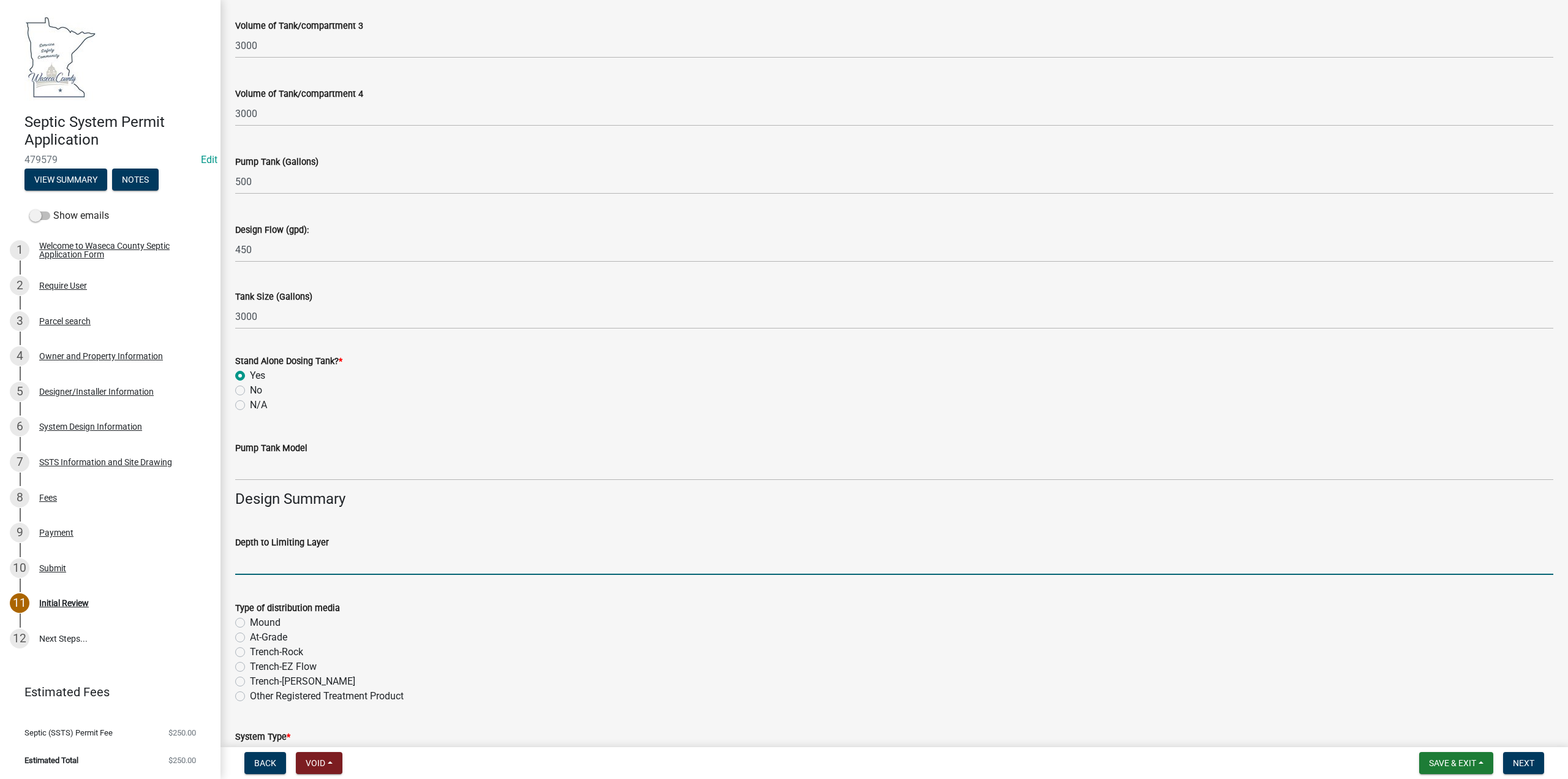
click at [292, 563] on input "text" at bounding box center [894, 562] width 1318 height 25
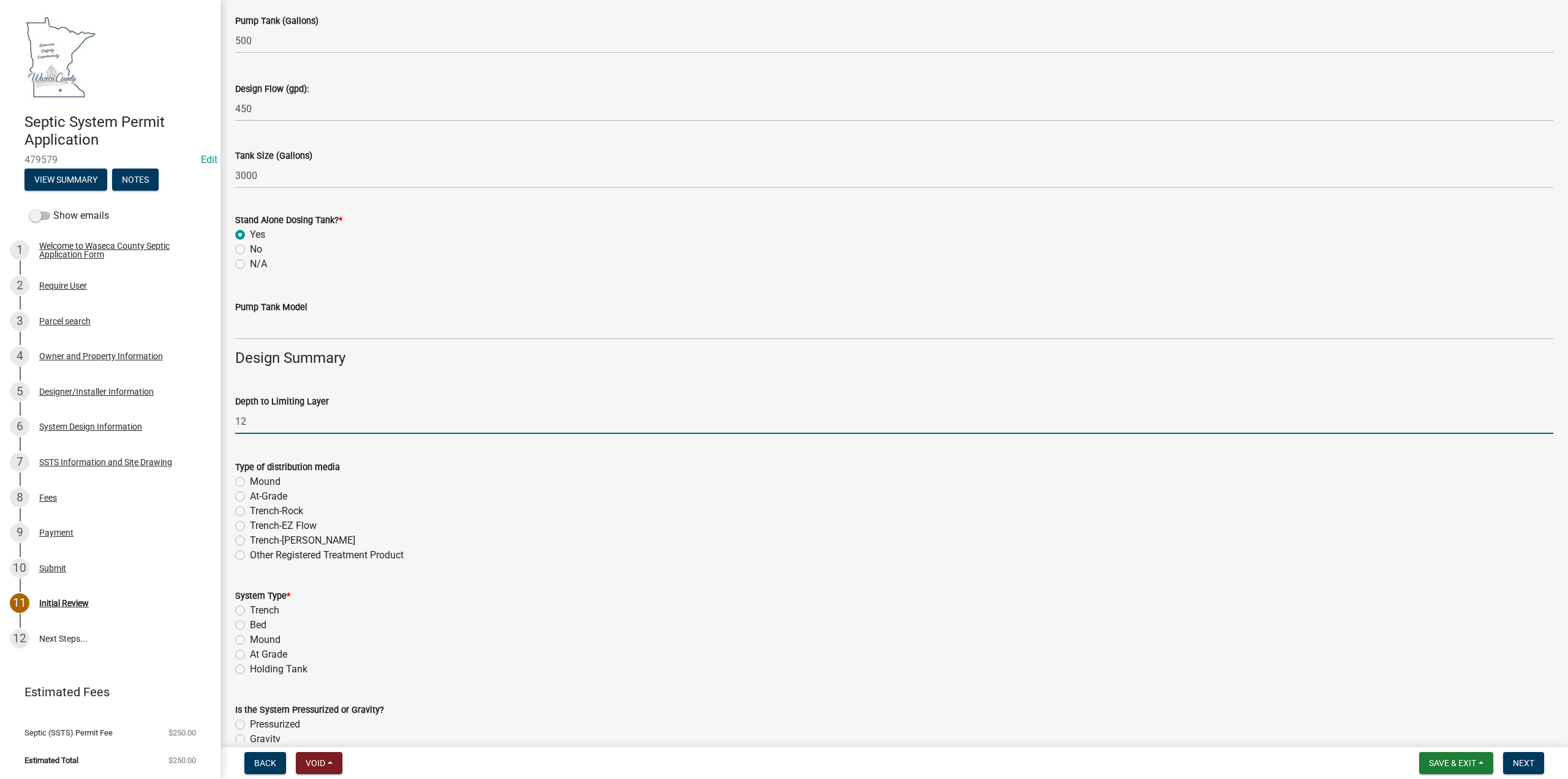
scroll to position [1532, 0]
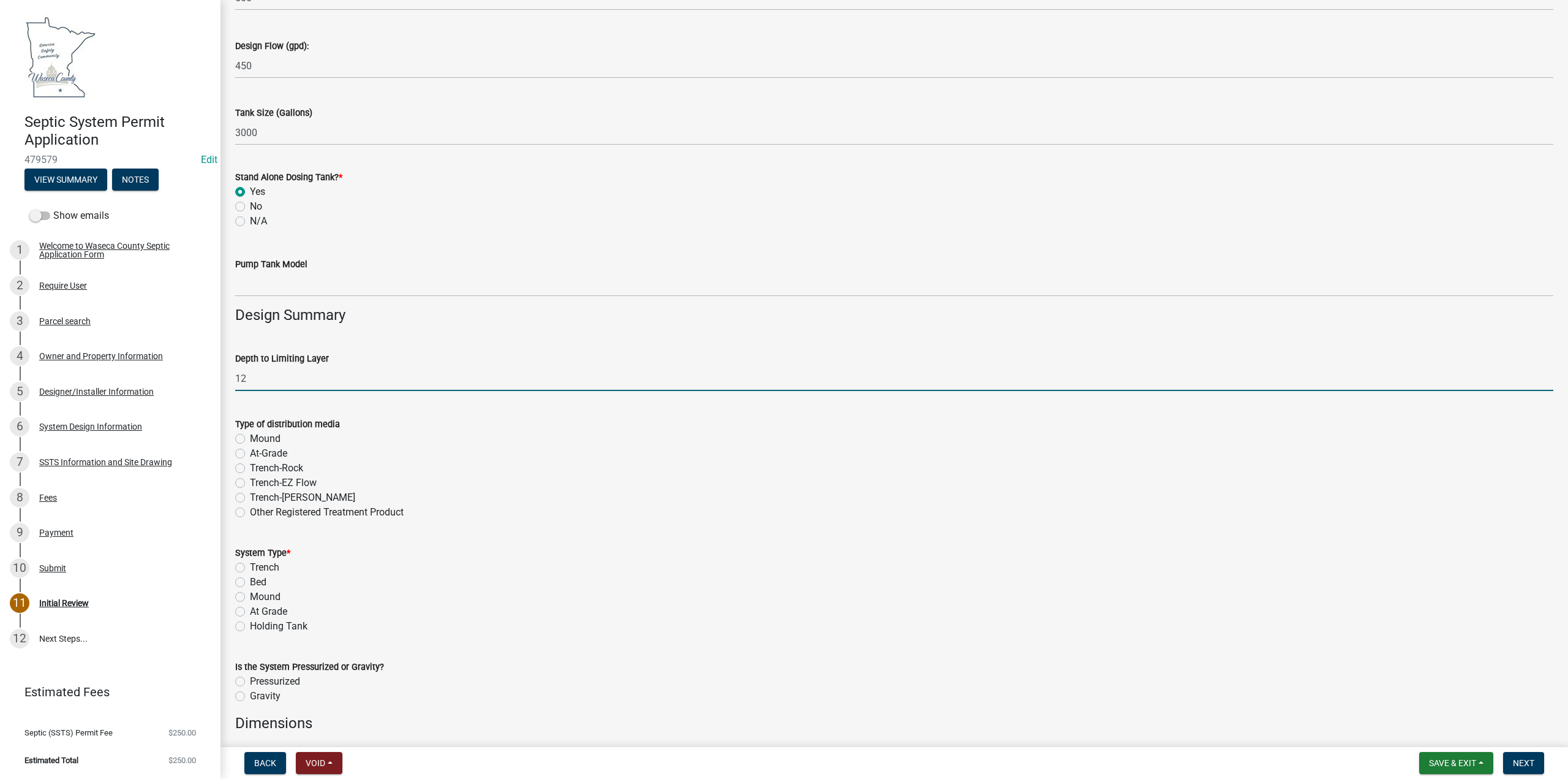
type input "12"
click at [250, 435] on label "Mound" at bounding box center [265, 438] width 30 height 15
click at [250, 435] on input "Mound" at bounding box center [254, 435] width 8 height 8
radio input "true"
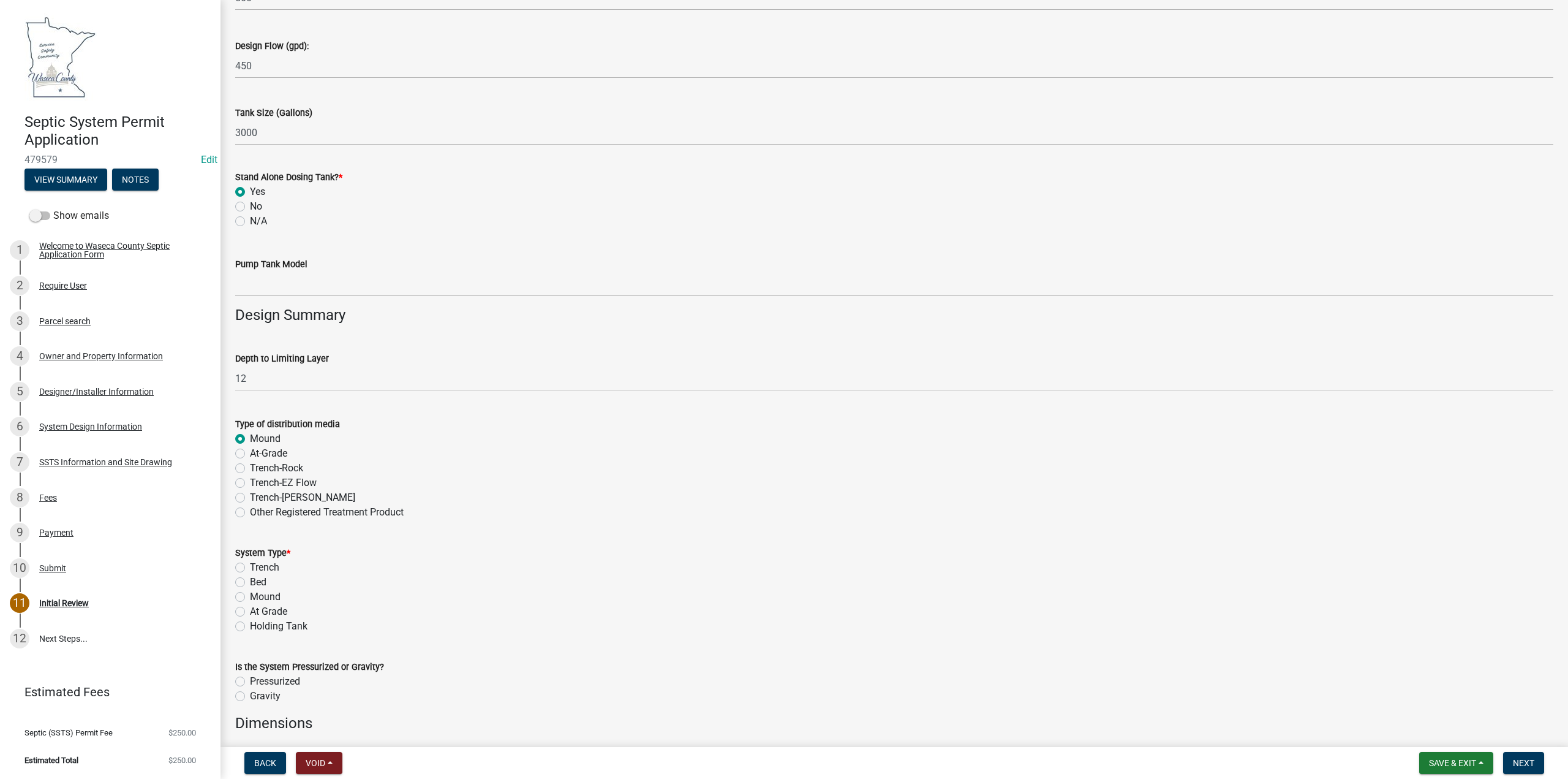
click at [250, 601] on label "Mound" at bounding box center [265, 596] width 30 height 15
click at [250, 597] on input "Mound" at bounding box center [254, 593] width 8 height 8
radio input "true"
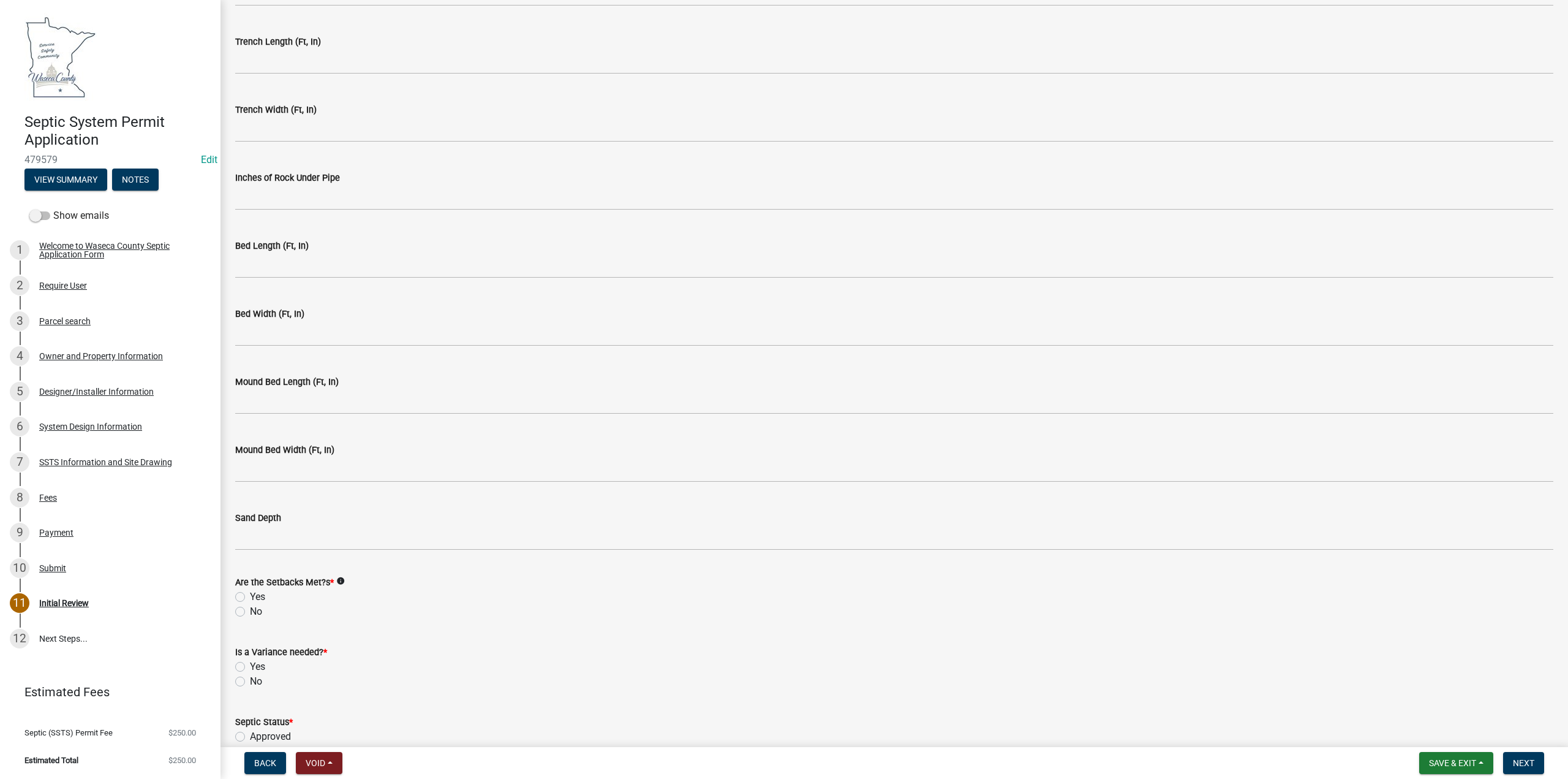
scroll to position [2512, 0]
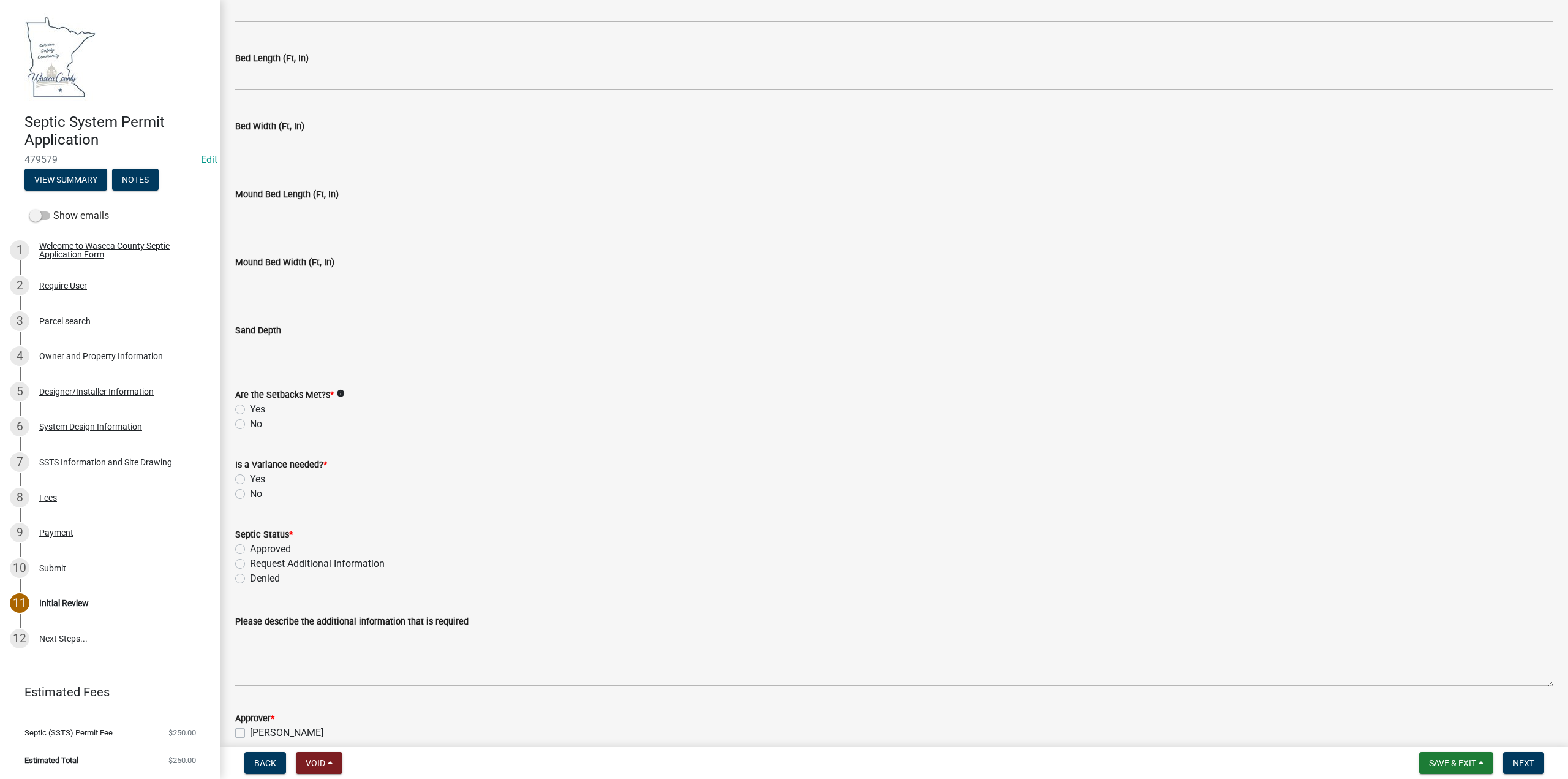
click at [250, 406] on label "Yes" at bounding box center [258, 409] width 16 height 15
click at [250, 406] on input "Yes" at bounding box center [254, 406] width 8 height 8
radio input "true"
click at [250, 492] on label "No" at bounding box center [256, 494] width 13 height 15
click at [250, 492] on input "No" at bounding box center [254, 491] width 8 height 8
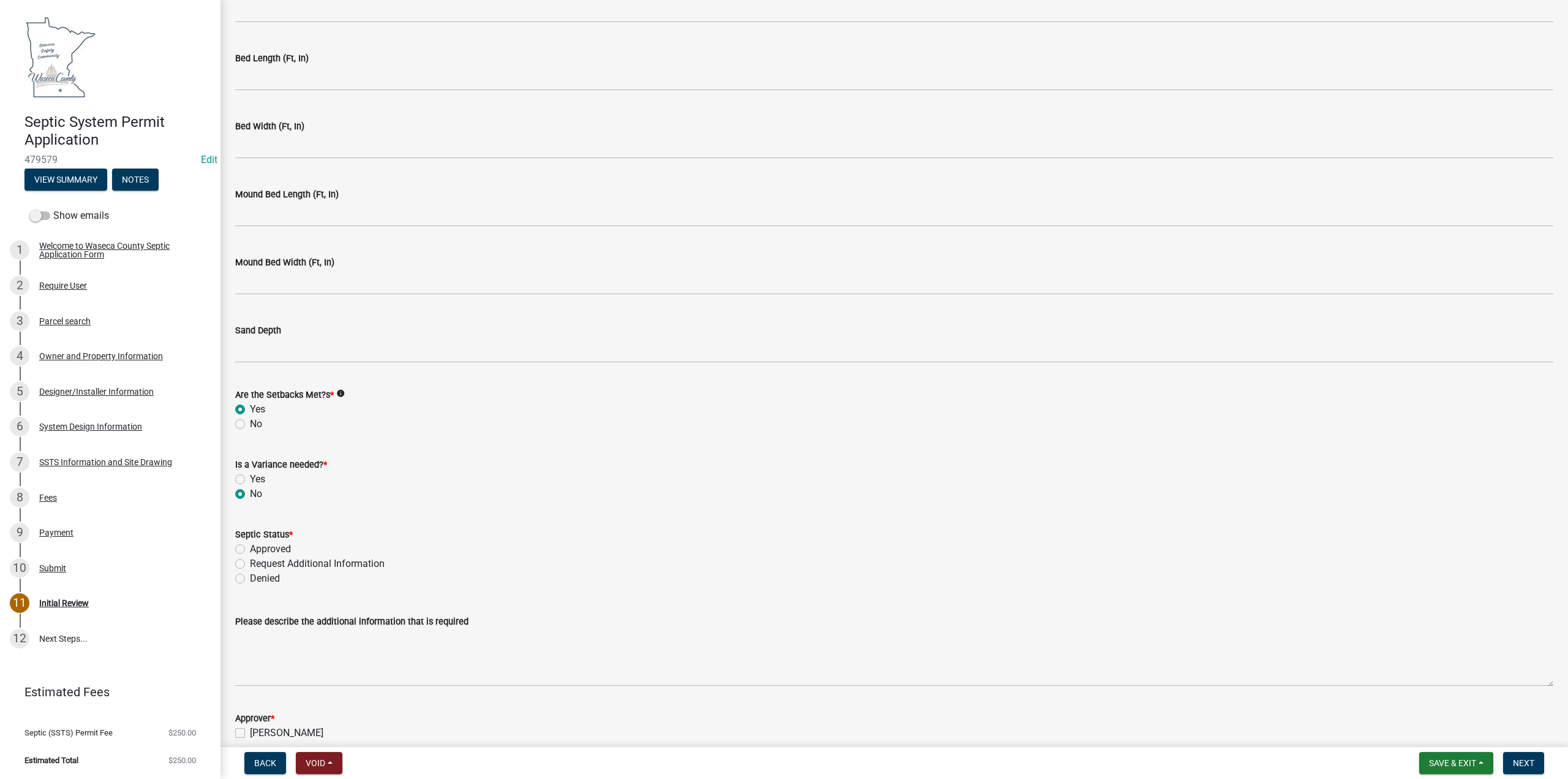
radio input "true"
click at [250, 548] on label "Approved" at bounding box center [271, 548] width 41 height 15
click at [250, 548] on input "Approved" at bounding box center [254, 545] width 8 height 8
radio input "true"
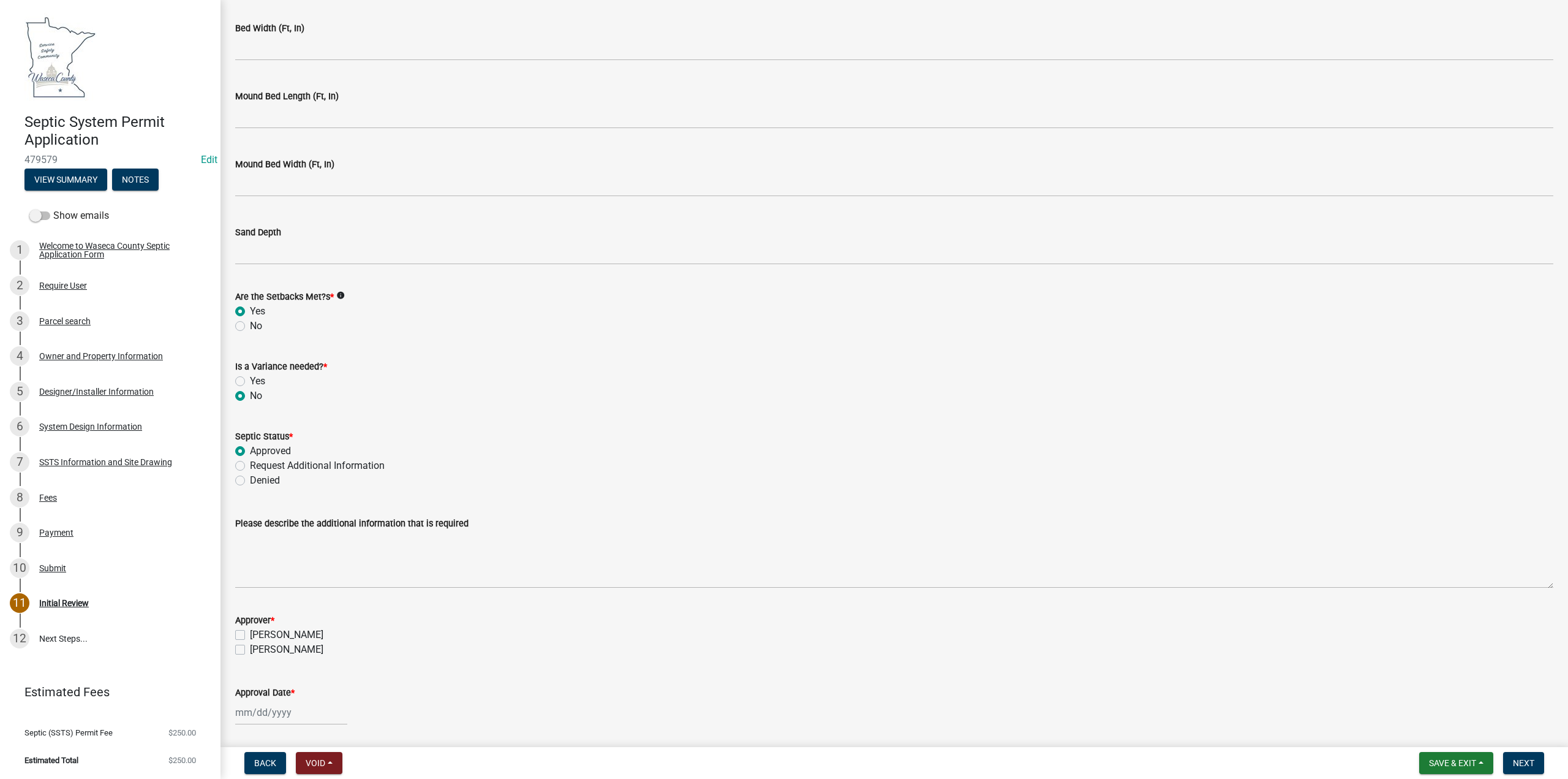
scroll to position [2652, 0]
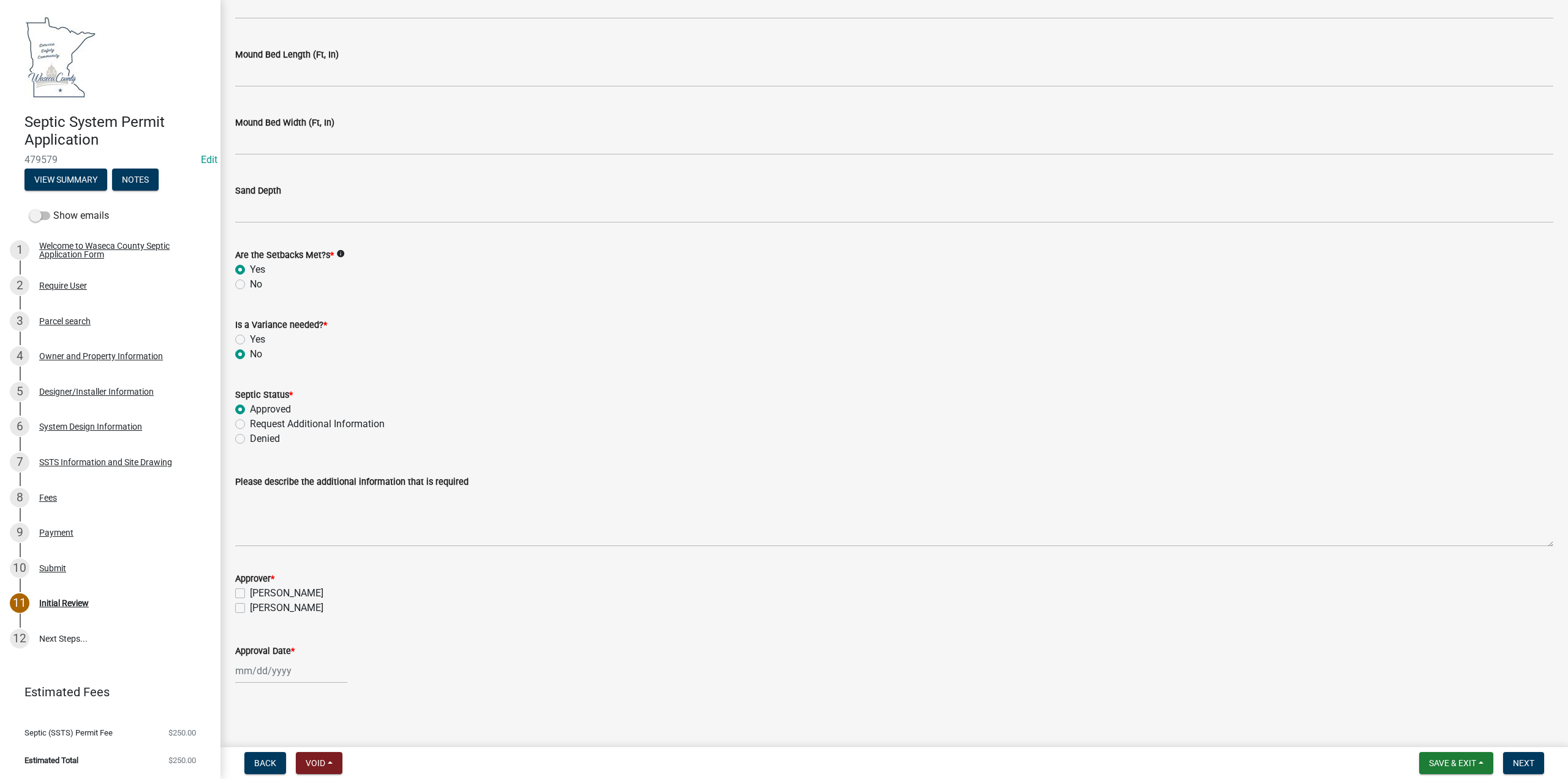
click at [250, 592] on label "[PERSON_NAME]" at bounding box center [286, 592] width 73 height 15
click at [250, 592] on input "[PERSON_NAME]" at bounding box center [254, 589] width 8 height 8
checkbox input "true"
checkbox input "false"
click at [262, 668] on div at bounding box center [291, 671] width 112 height 25
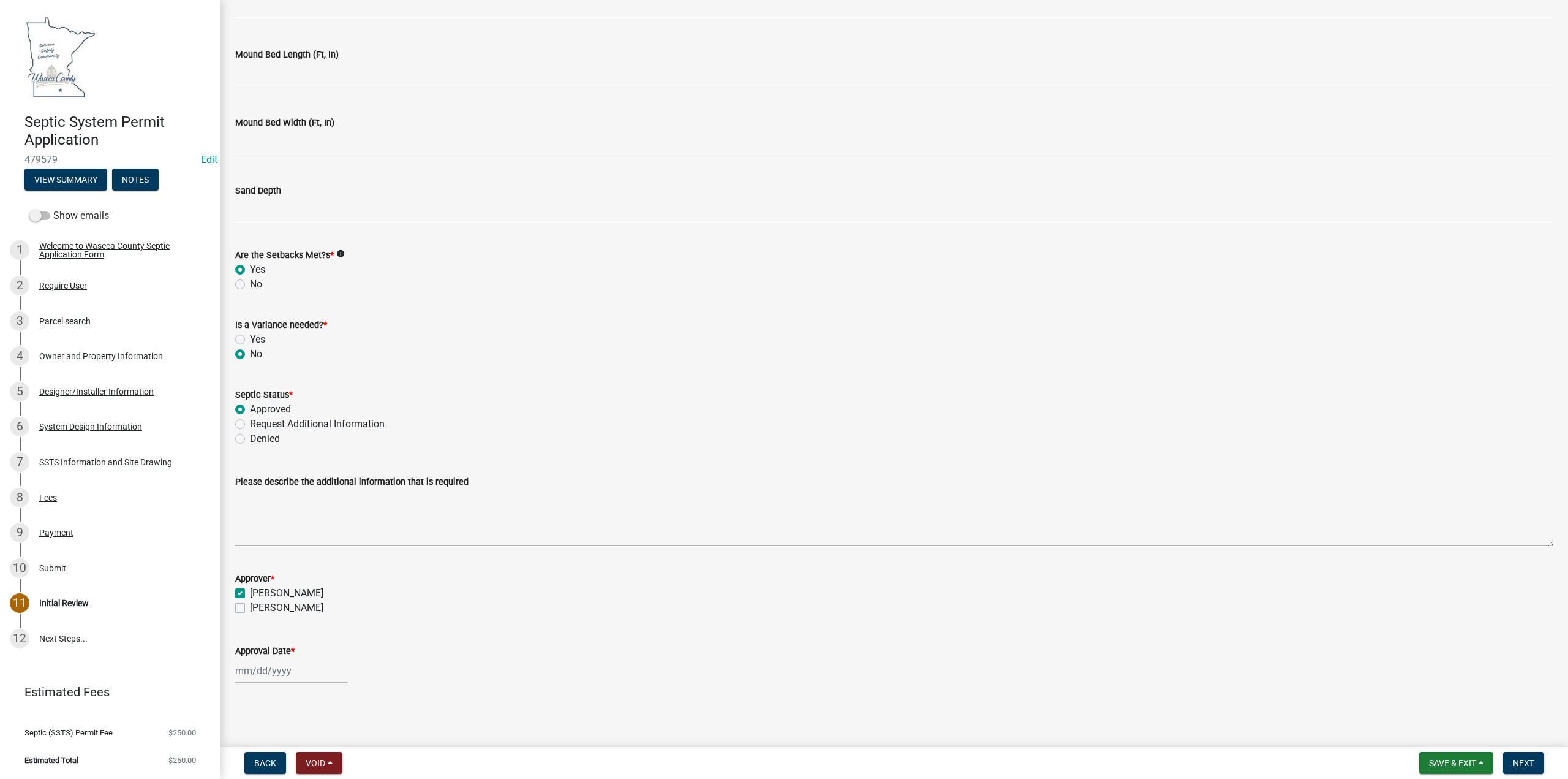
select select "9"
select select "2025"
click at [288, 589] on div "17" at bounding box center [286, 585] width 19 height 19
type input "[DATE]"
click at [1450, 765] on span "Save & Exit" at bounding box center [1452, 762] width 47 height 10
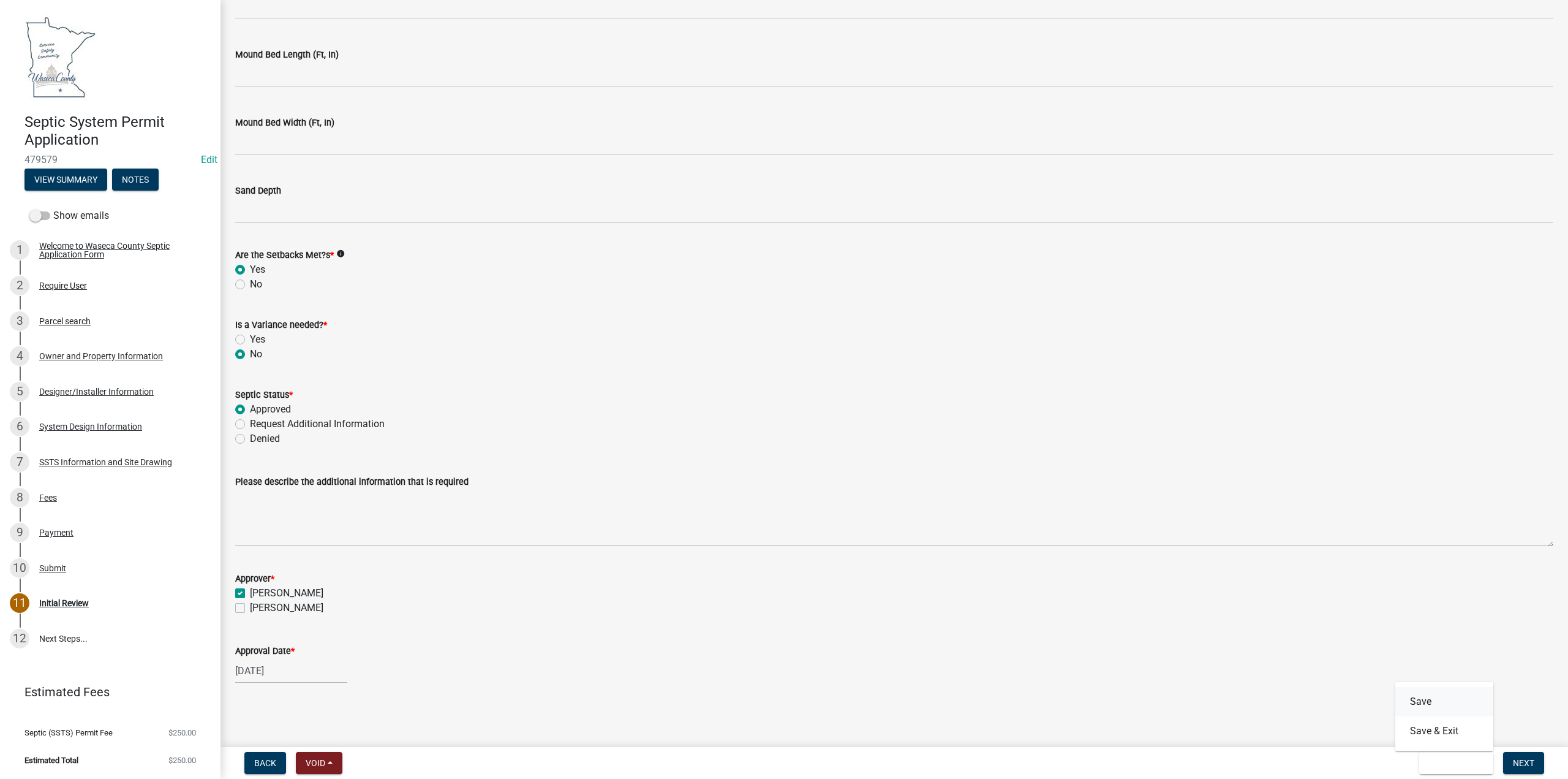
click at [1428, 705] on button "Save" at bounding box center [1443, 701] width 98 height 29
click at [1523, 766] on span "Next" at bounding box center [1523, 762] width 21 height 10
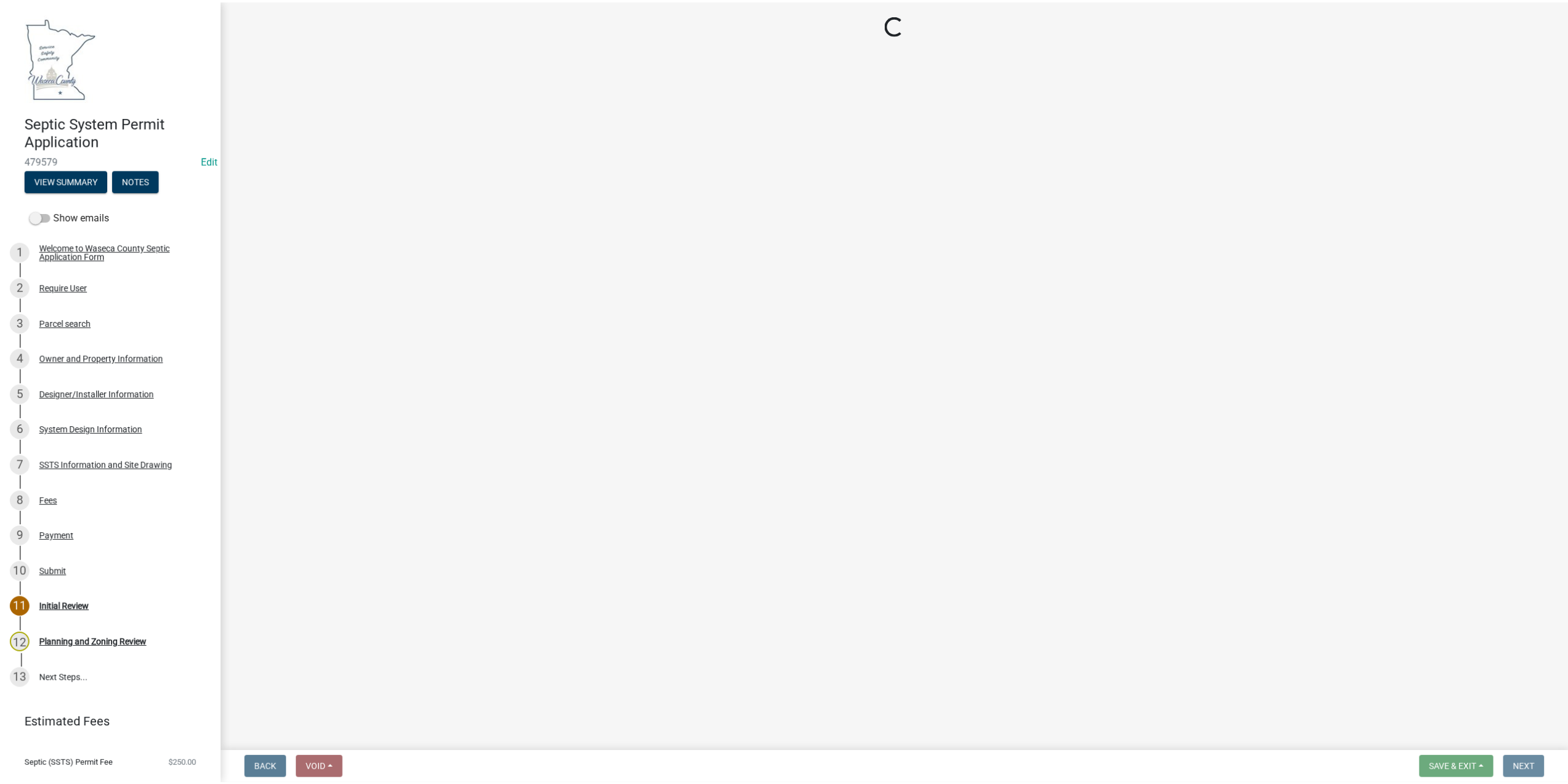
scroll to position [0, 0]
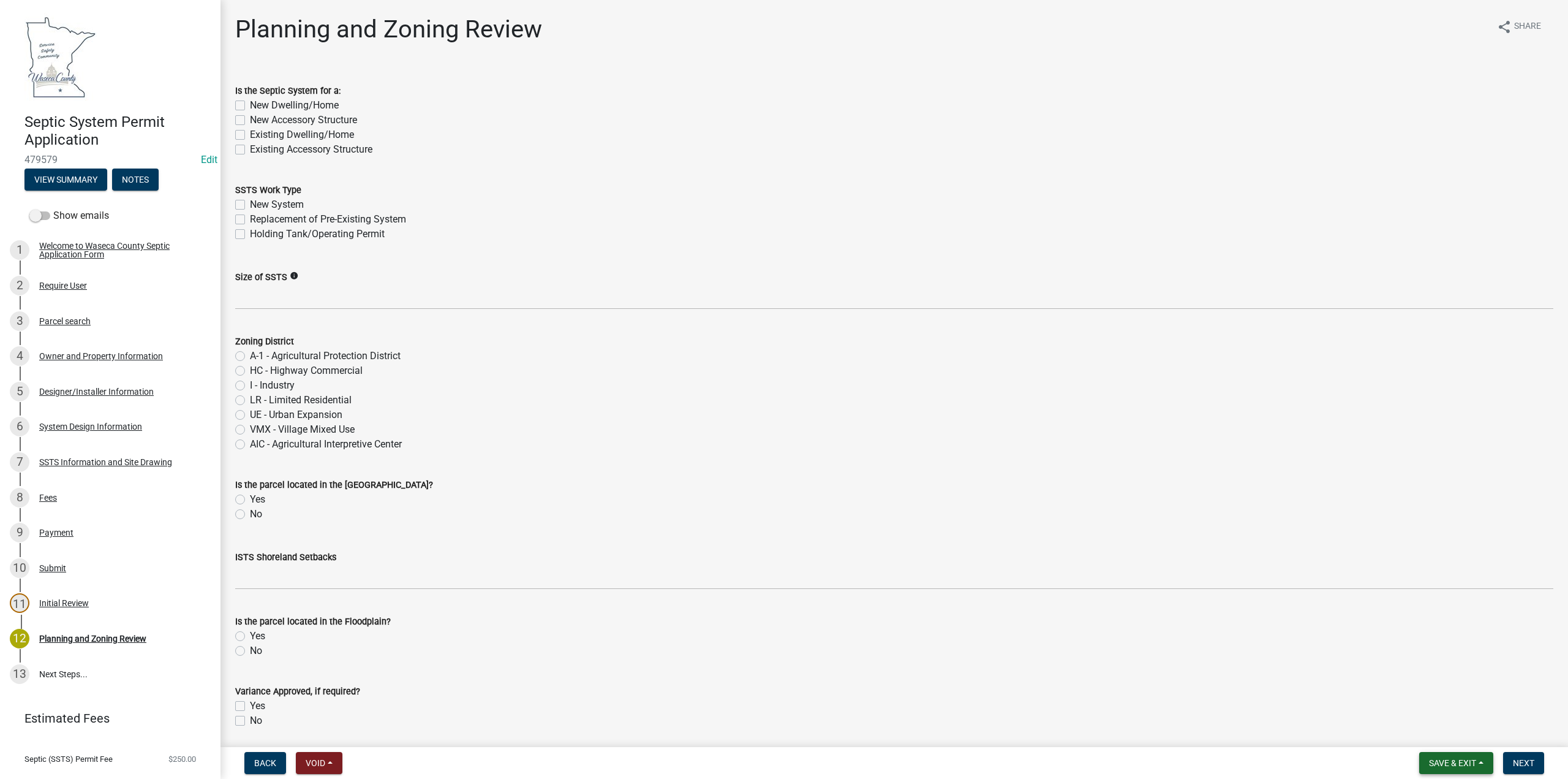
click at [1436, 760] on span "Save & Exit" at bounding box center [1452, 762] width 47 height 10
click at [1431, 729] on button "Save & Exit" at bounding box center [1443, 730] width 98 height 29
